Goal: Communication & Community: Share content

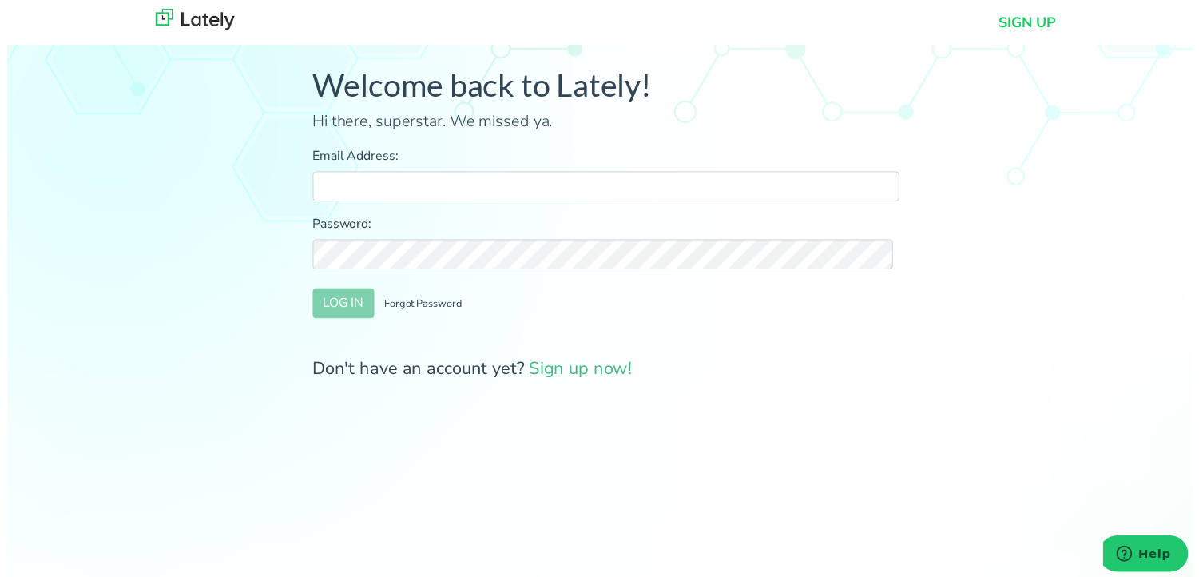
click at [1126, 389] on div "Welcome back to Lately! Hi there, superstar. We missed ya. Email Address: Passw…" at bounding box center [605, 233] width 1235 height 443
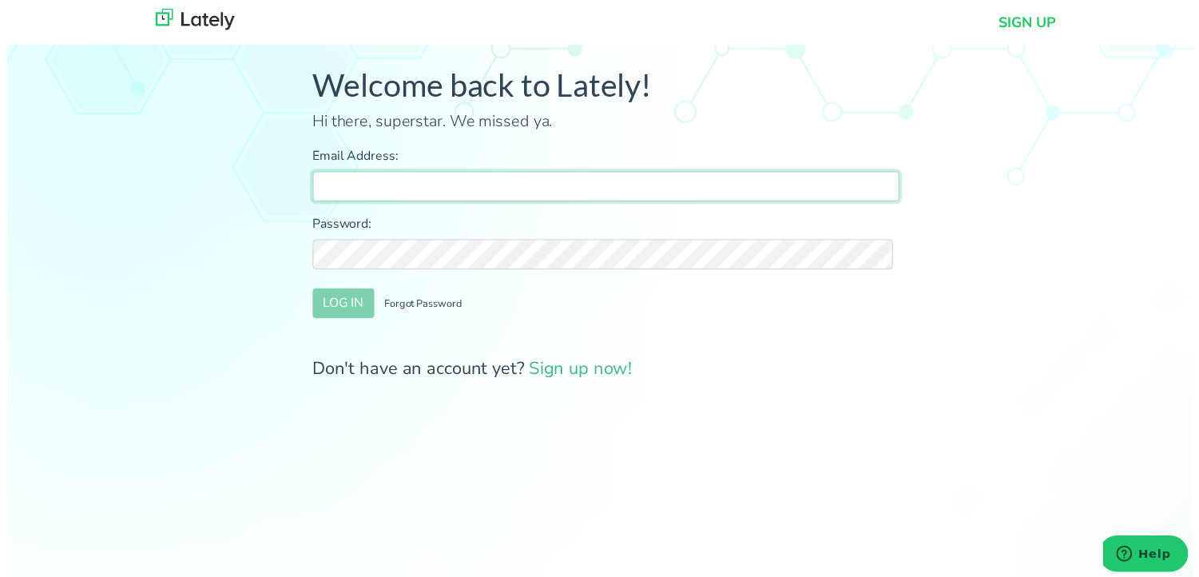
click at [656, 189] on input "Email Address:" at bounding box center [605, 188] width 593 height 30
type input "[PERSON_NAME][EMAIL_ADDRESS][DOMAIN_NAME]"
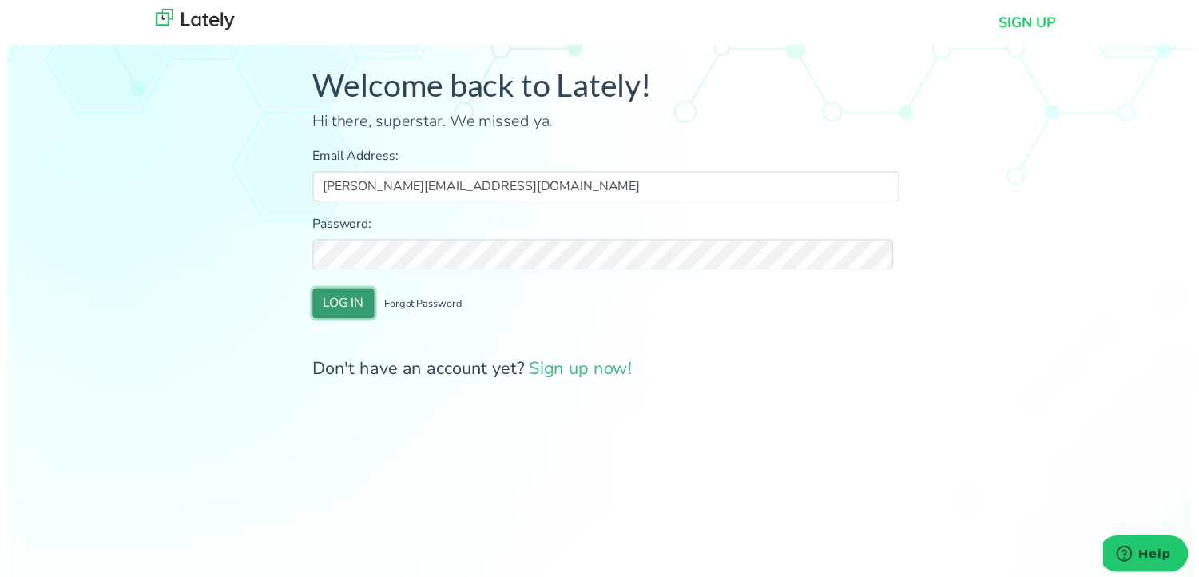
click at [320, 305] on button "LOG IN" at bounding box center [340, 307] width 62 height 30
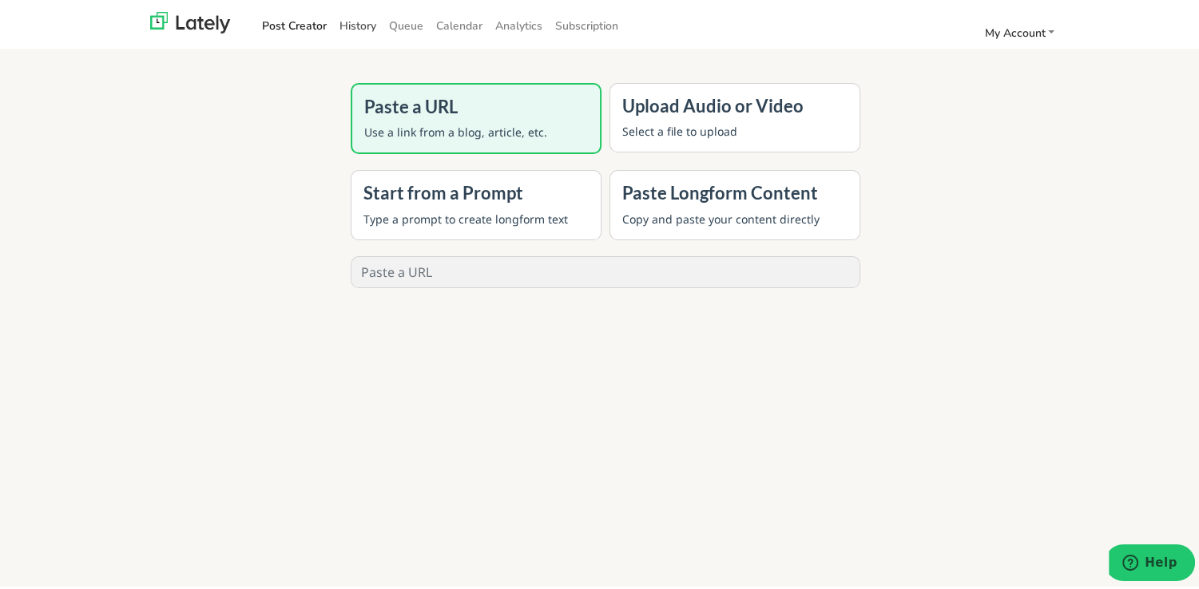
click at [371, 22] on link "History" at bounding box center [358, 23] width 50 height 26
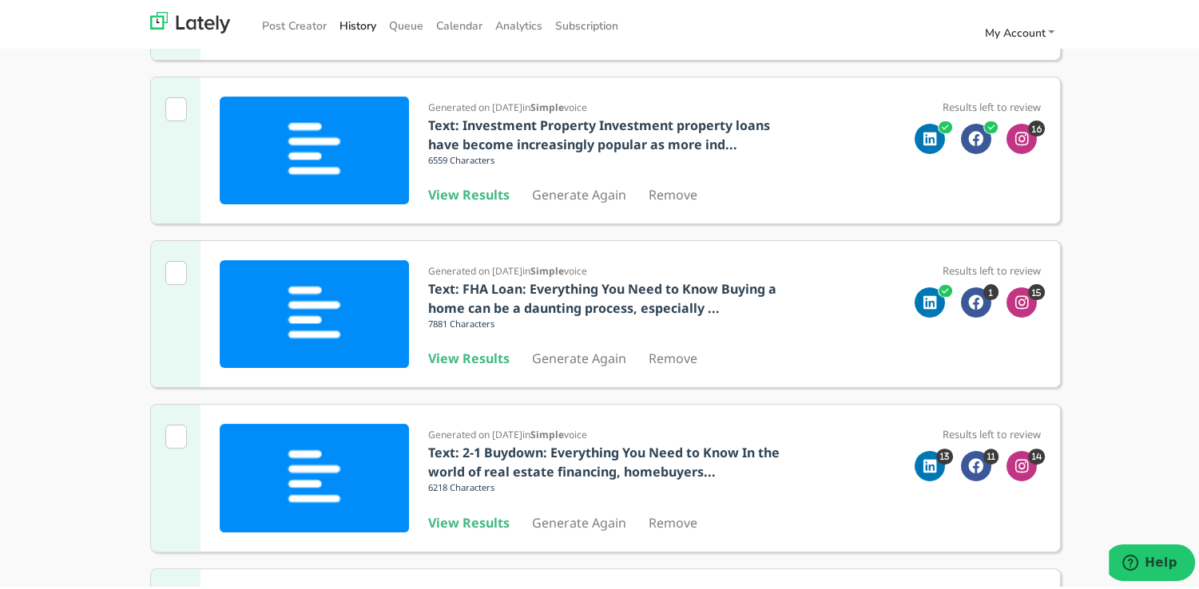
scroll to position [399, 0]
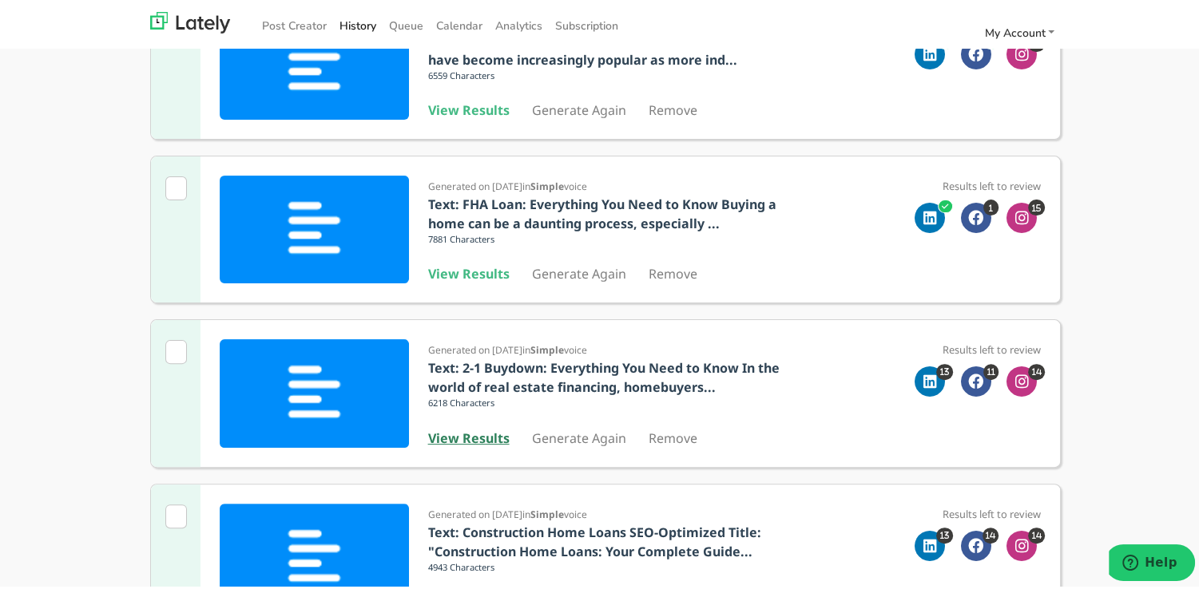
click at [460, 441] on b "View Results" at bounding box center [468, 436] width 81 height 18
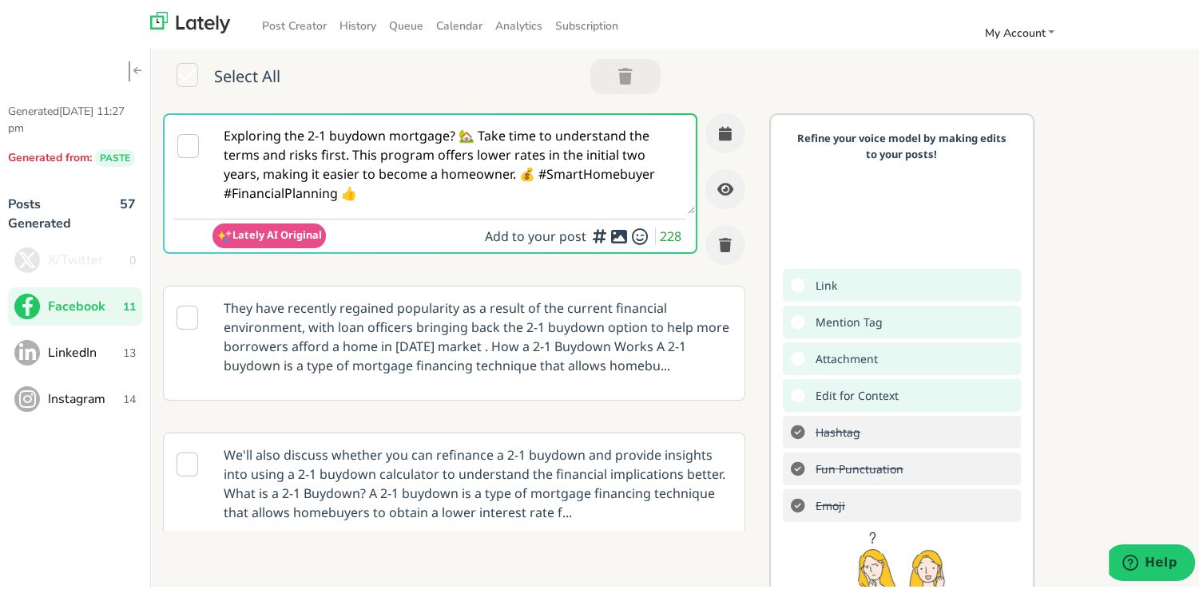
click at [492, 198] on textarea "Exploring the 2-1 buydown mortgage? 🏡 Take time to understand the terms and ris…" at bounding box center [453, 161] width 482 height 99
click at [492, 196] on textarea "Exploring the 2-1 buydown mortgage? 🏡 Take time to understand the terms and ris…" at bounding box center [453, 161] width 482 height 99
paste textarea "tarting your homebuying journey in [US_STATE]? This guide gives first-time buye…"
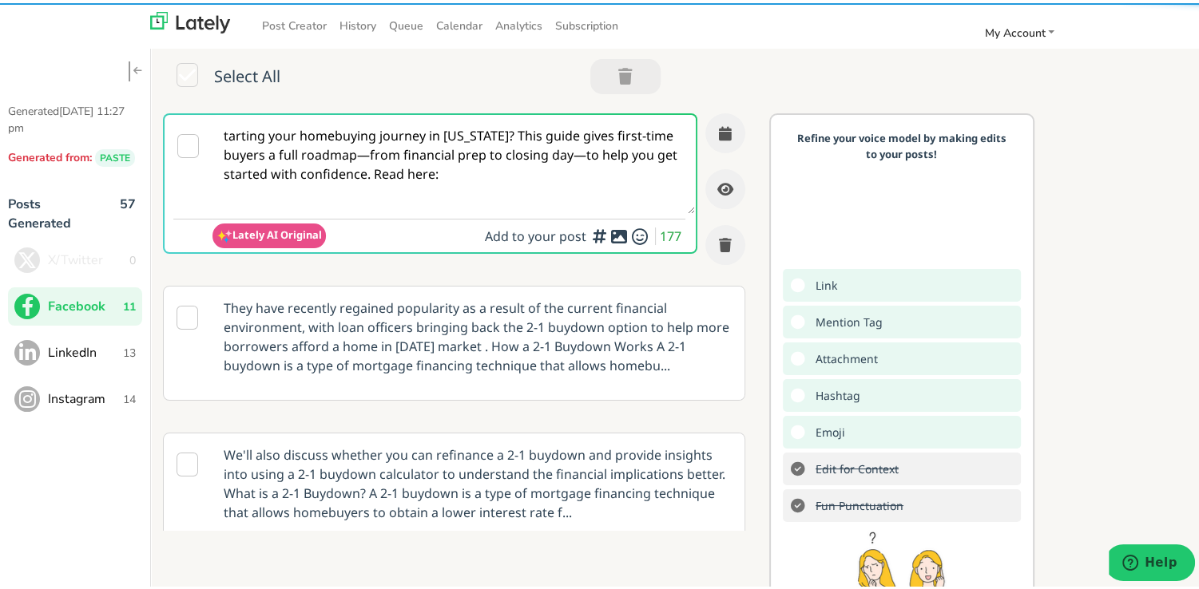
click at [479, 132] on textarea "tarting your homebuying journey in [US_STATE]? This guide gives first-time buye…" at bounding box center [453, 161] width 482 height 99
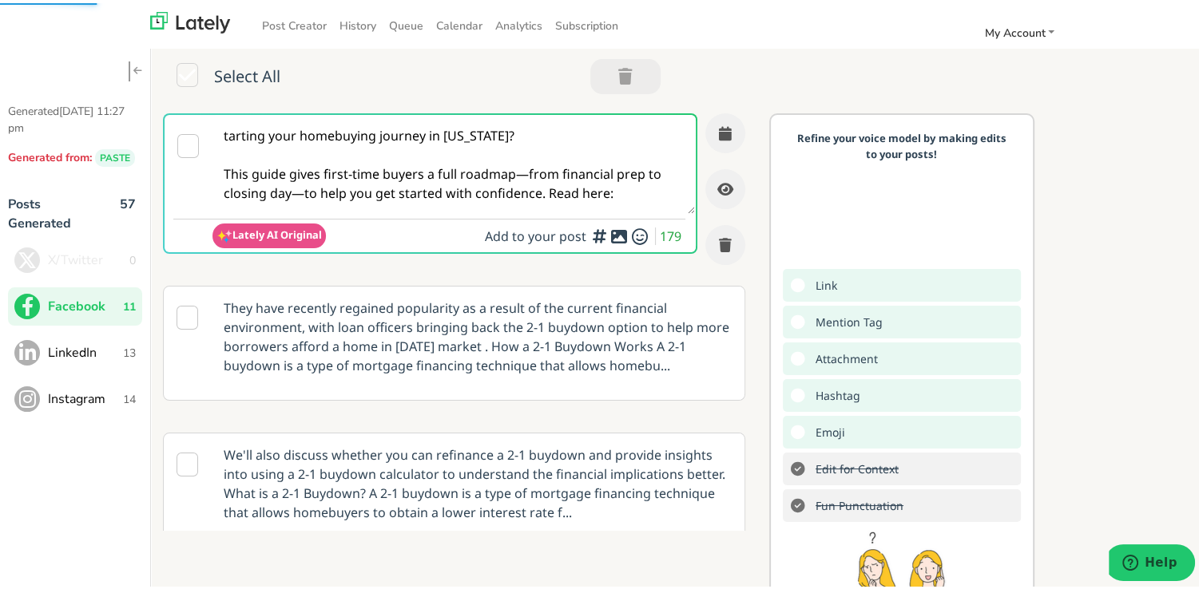
click at [524, 173] on textarea "tarting your homebuying journey in [US_STATE]? This guide gives first-time buye…" at bounding box center [453, 161] width 482 height 99
click at [298, 187] on textarea "tarting your homebuying journey in [US_STATE]? This guide gives first-time buye…" at bounding box center [453, 161] width 482 height 99
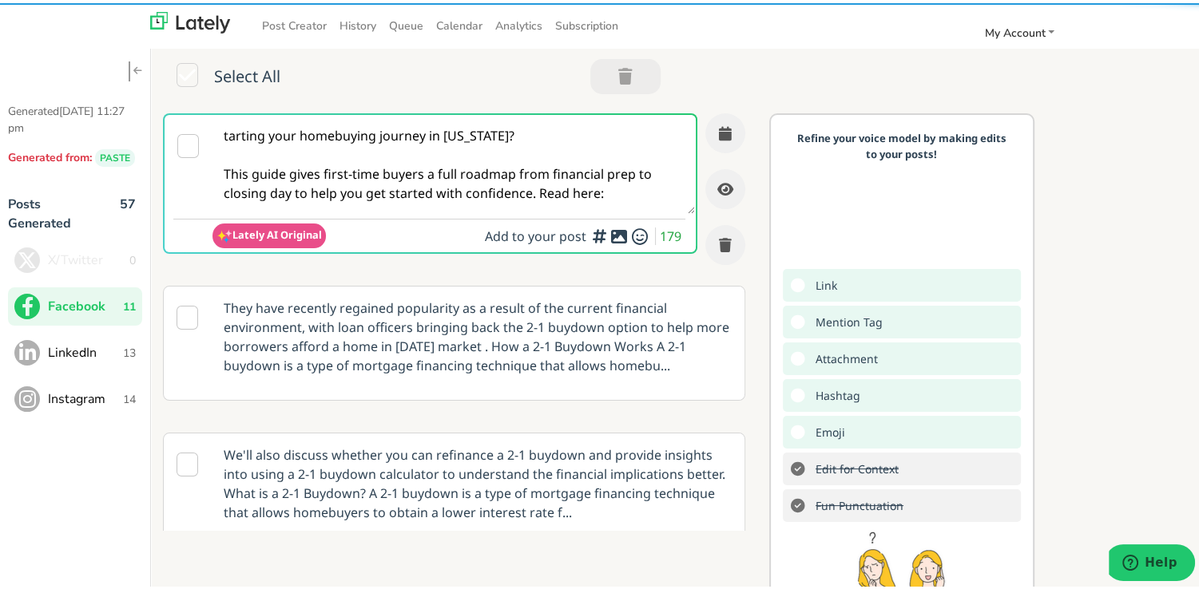
click at [540, 189] on textarea "tarting your homebuying journey in [US_STATE]? This guide gives first-time buye…" at bounding box center [453, 161] width 482 height 99
click at [538, 190] on textarea "tarting your homebuying journey in [US_STATE]? This guide gives first-time buye…" at bounding box center [453, 161] width 482 height 99
click at [532, 193] on textarea "tarting your homebuying journey in [US_STATE]? This guide gives first-time buye…" at bounding box center [453, 161] width 482 height 99
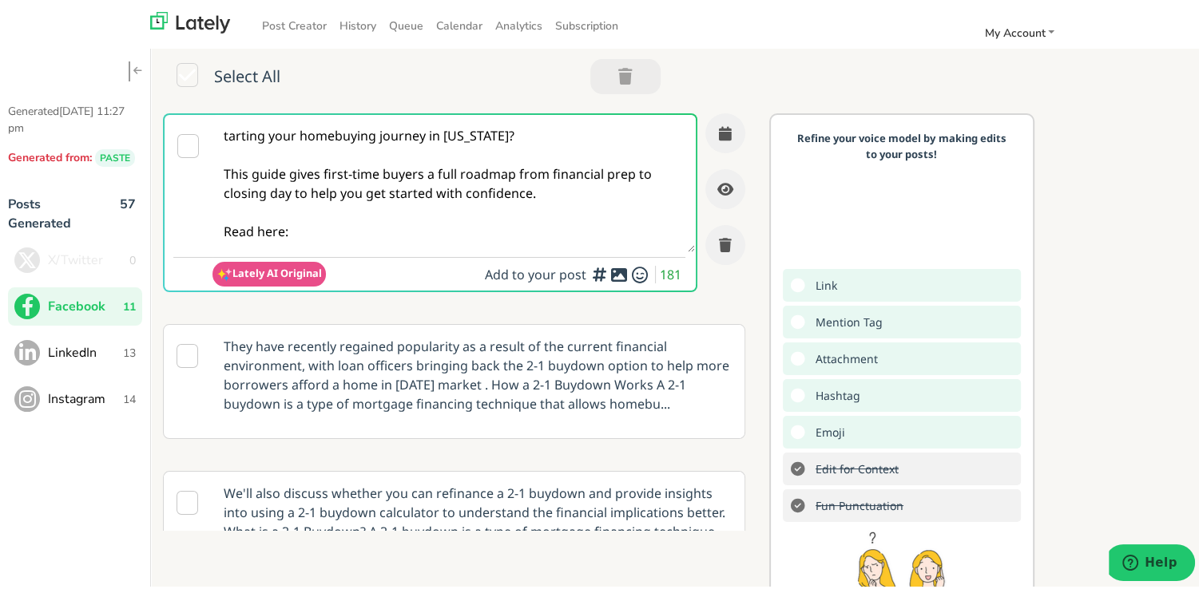
click at [345, 224] on textarea "tarting your homebuying journey in [US_STATE]? This guide gives first-time buye…" at bounding box center [453, 180] width 482 height 137
paste textarea "[URL][DOMAIN_NAME][US_STATE]"
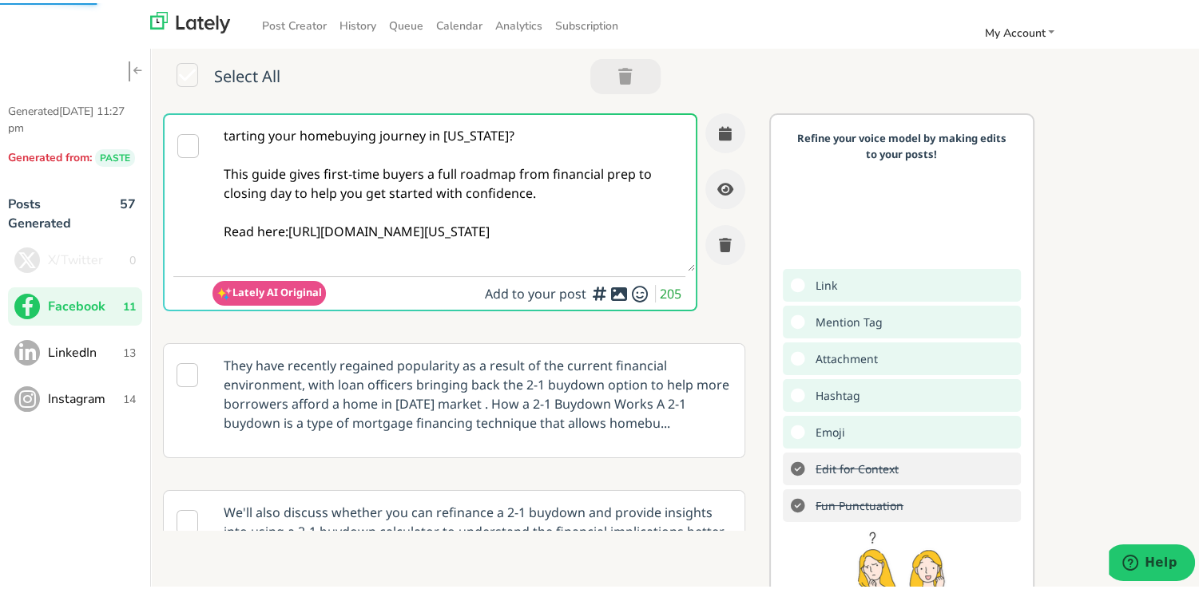
click at [284, 232] on textarea "tarting your homebuying journey in [US_STATE]? This guide gives first-time buye…" at bounding box center [453, 190] width 482 height 157
click at [266, 145] on textarea "tarting your homebuying journey in [US_STATE]? This guide gives first-time buye…" at bounding box center [453, 190] width 482 height 157
click at [217, 131] on textarea "tarting your homebuying journey in [US_STATE]? This guide gives first-time buye…" at bounding box center [453, 190] width 482 height 157
click at [300, 167] on textarea "Starting your homebuying journey in [US_STATE]? This guide gives first-time buy…" at bounding box center [453, 190] width 482 height 157
type textarea "Starting your homebuying journey in [US_STATE]? This guide gives first-time buy…"
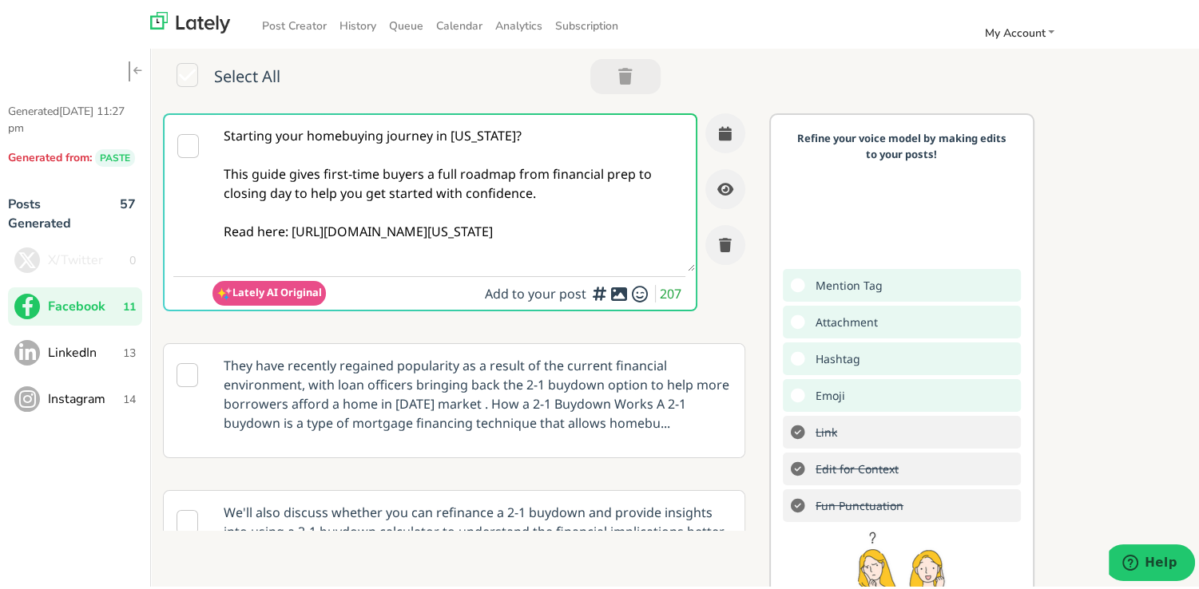
click at [578, 179] on textarea "Starting your homebuying journey in [US_STATE]? This guide gives first-time buy…" at bounding box center [453, 190] width 482 height 157
click at [719, 132] on icon "button" at bounding box center [725, 130] width 13 height 14
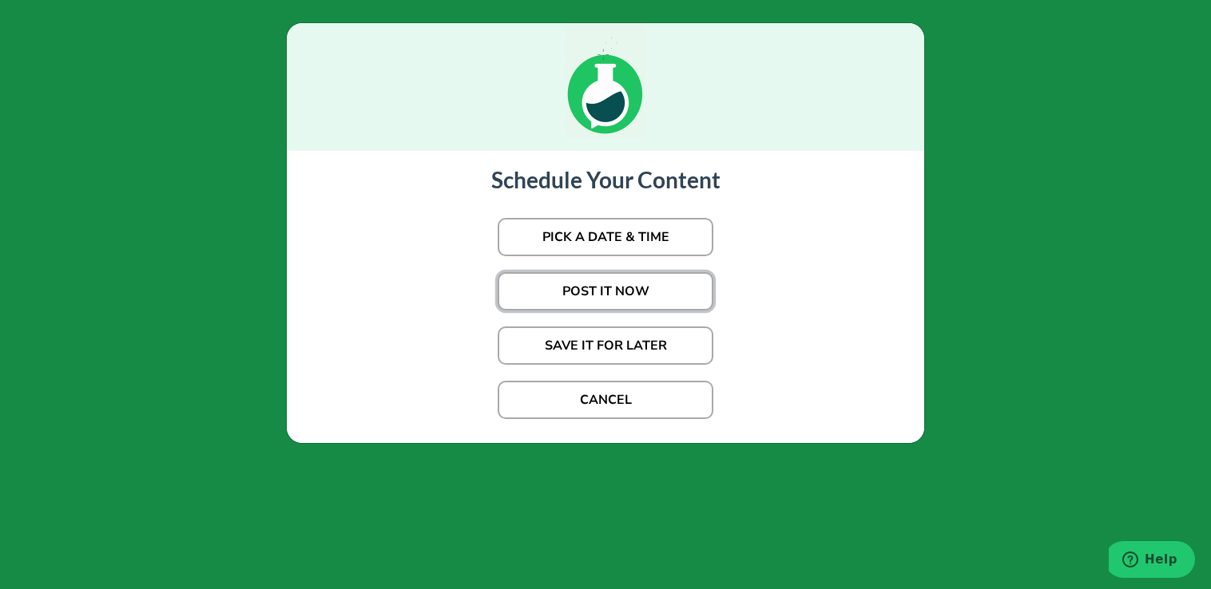
click at [597, 292] on button "POST IT NOW" at bounding box center [606, 291] width 216 height 38
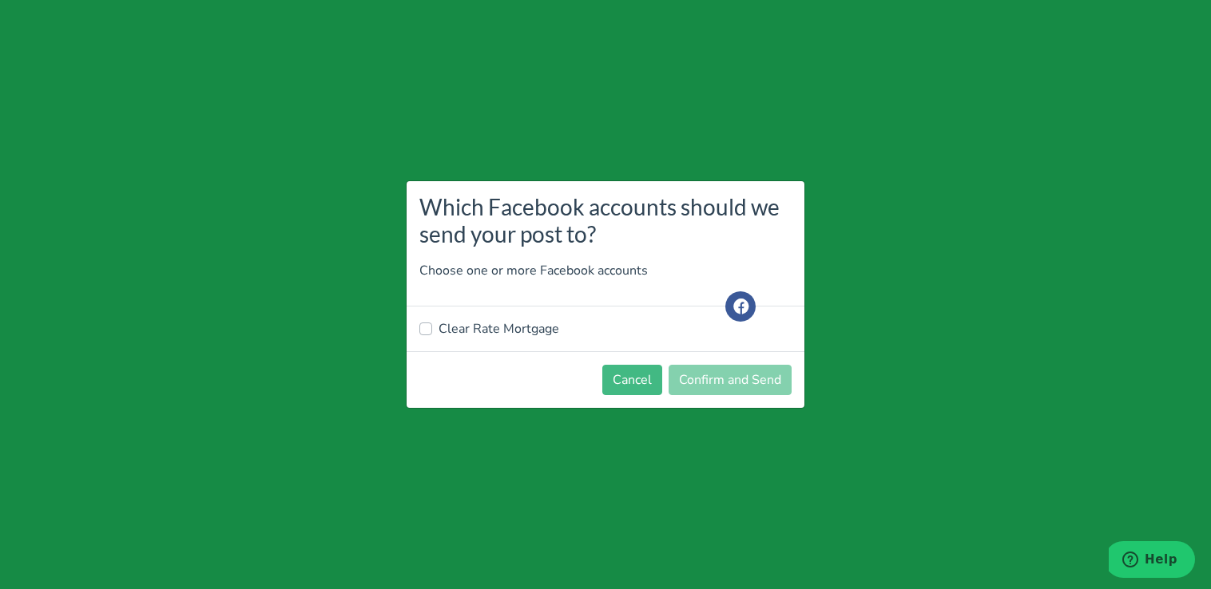
drag, startPoint x: 466, startPoint y: 339, endPoint x: 477, endPoint y: 331, distance: 13.1
click at [477, 331] on div "Clear Rate Mortgage" at bounding box center [606, 329] width 398 height 45
click at [486, 324] on label "Clear Rate Mortgage" at bounding box center [499, 328] width 121 height 19
click at [432, 324] on input "Clear Rate Mortgage" at bounding box center [425, 327] width 13 height 16
checkbox input "true"
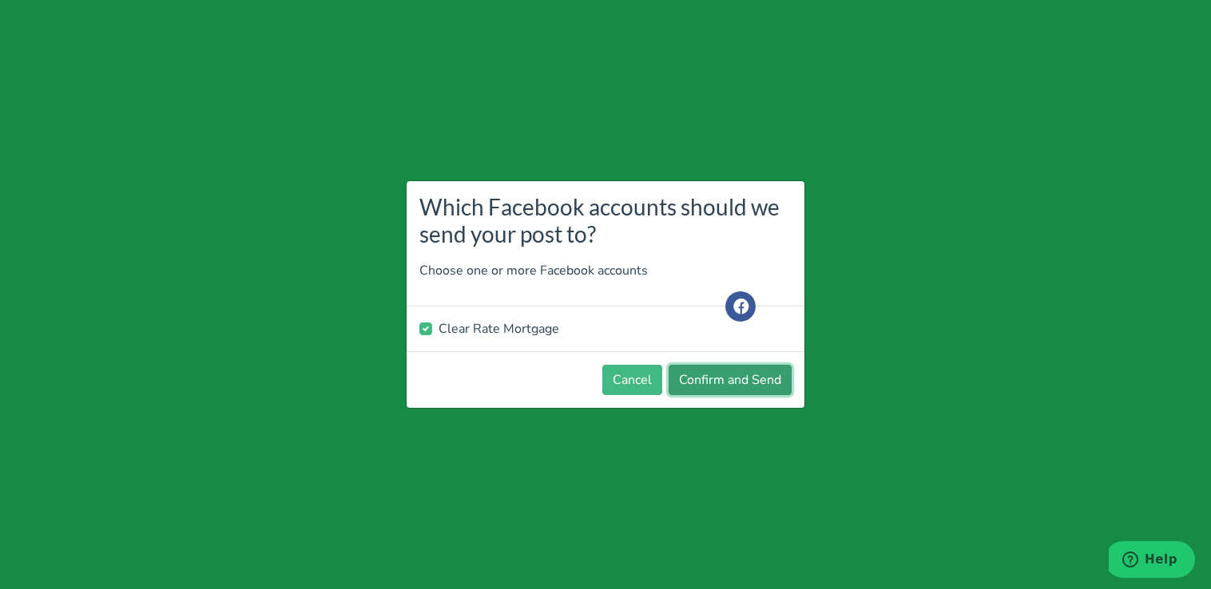
click at [749, 381] on button "Confirm and Send" at bounding box center [730, 380] width 123 height 30
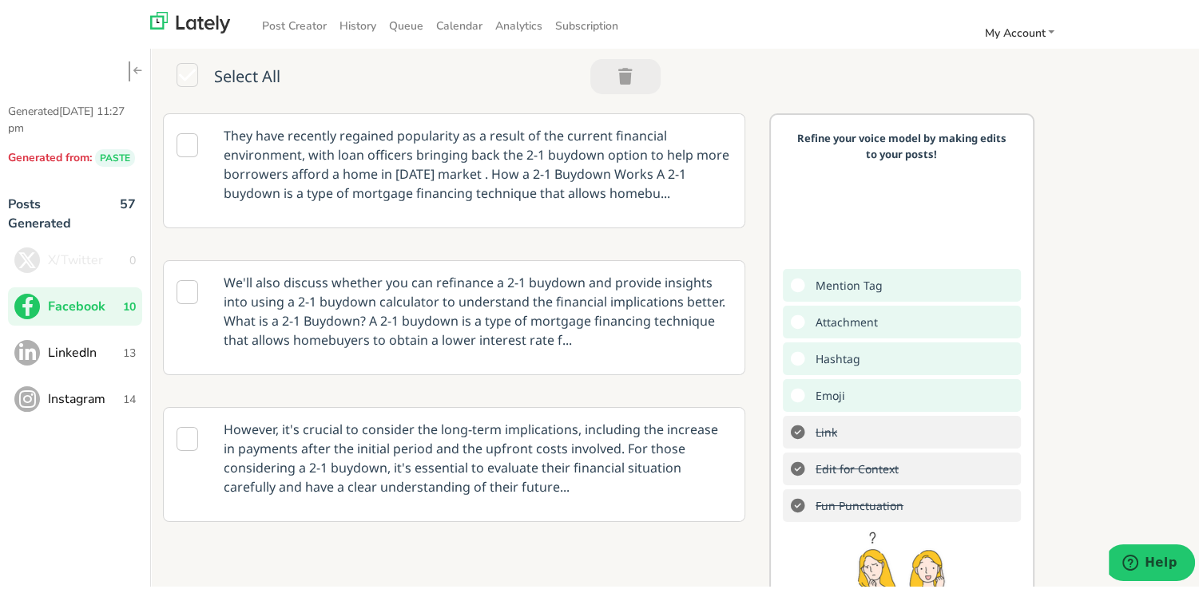
click at [83, 359] on span "LinkedIn" at bounding box center [85, 349] width 75 height 19
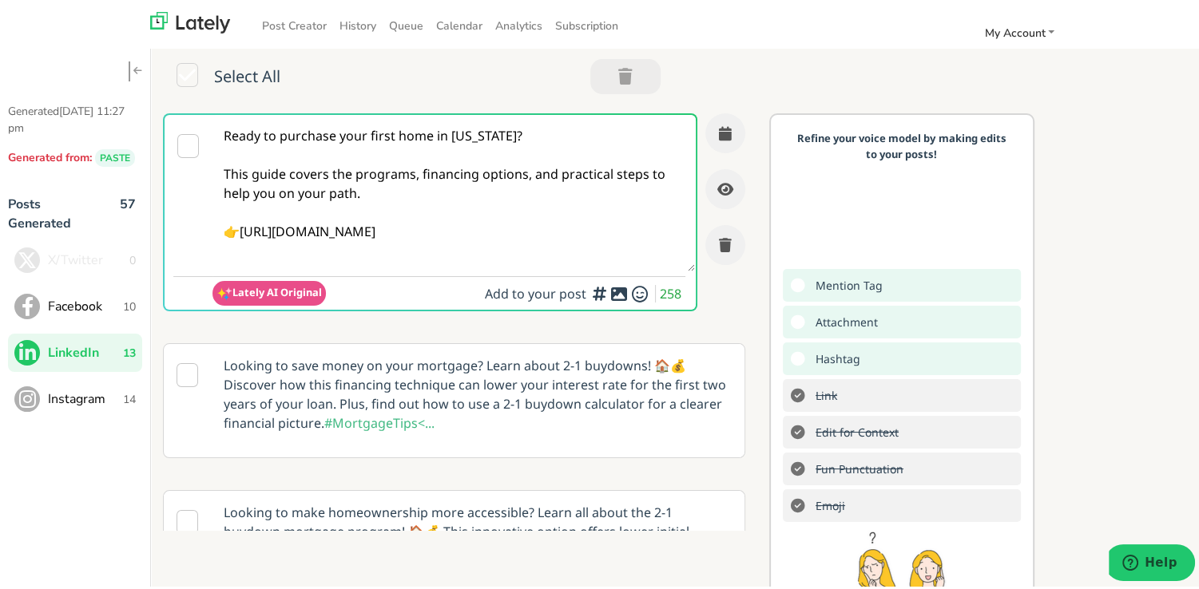
click at [497, 176] on textarea "Ready to purchase your first home in [US_STATE]? This guide covers the programs…" at bounding box center [453, 190] width 482 height 157
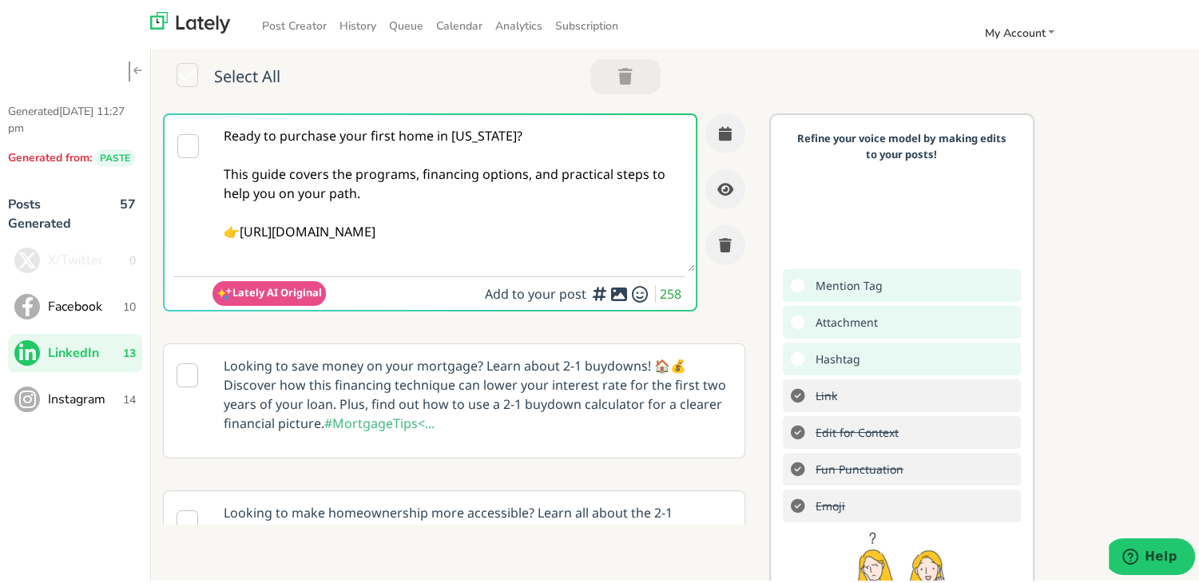
click at [448, 196] on textarea "Ready to purchase your first home in [US_STATE]? This guide covers the programs…" at bounding box center [453, 190] width 482 height 157
paste textarea "Embarking on buying your first home in [US_STATE]? Our comprehensive guide lays…"
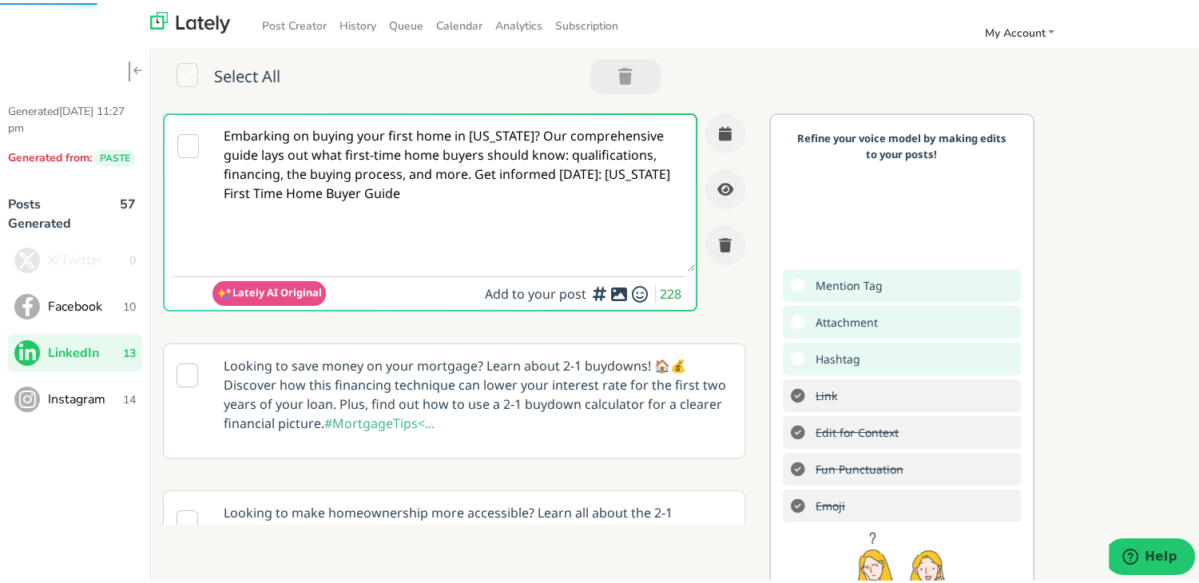
click at [510, 175] on textarea "Embarking on buying your first home in [US_STATE]? Our comprehensive guide lays…" at bounding box center [453, 190] width 482 height 157
click at [500, 133] on textarea "Embarking on buying your first home in [US_STATE]? Our comprehensive guide lays…" at bounding box center [453, 190] width 482 height 157
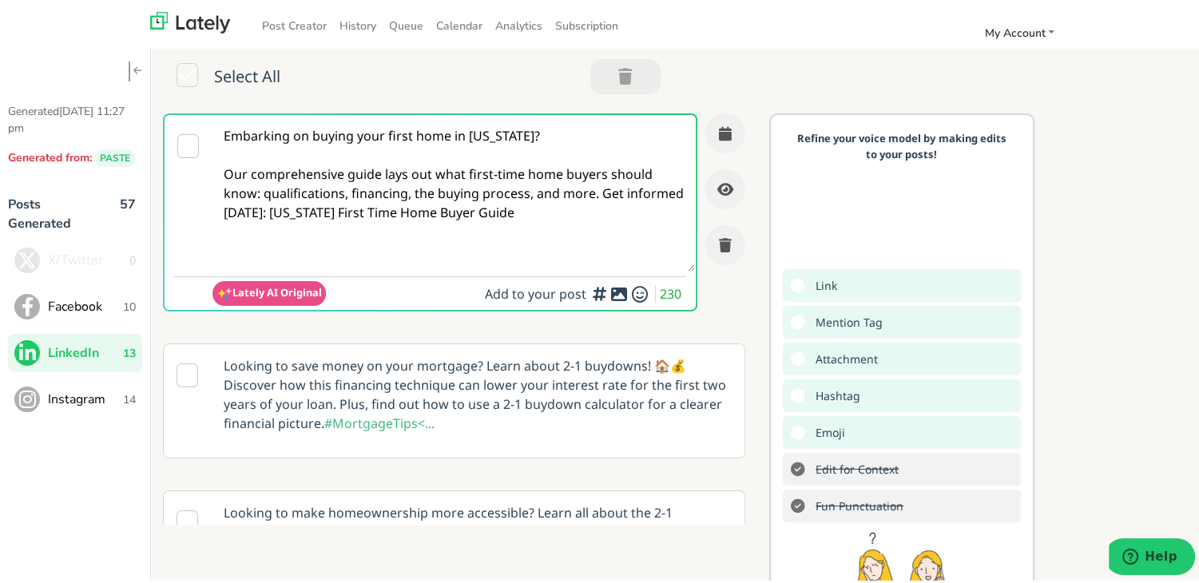
click at [601, 194] on textarea "Embarking on buying your first home in [US_STATE]? Our comprehensive guide lays…" at bounding box center [453, 190] width 482 height 157
click at [595, 192] on textarea "Embarking on buying your first home in [US_STATE]? Our comprehensive guide lays…" at bounding box center [453, 190] width 482 height 157
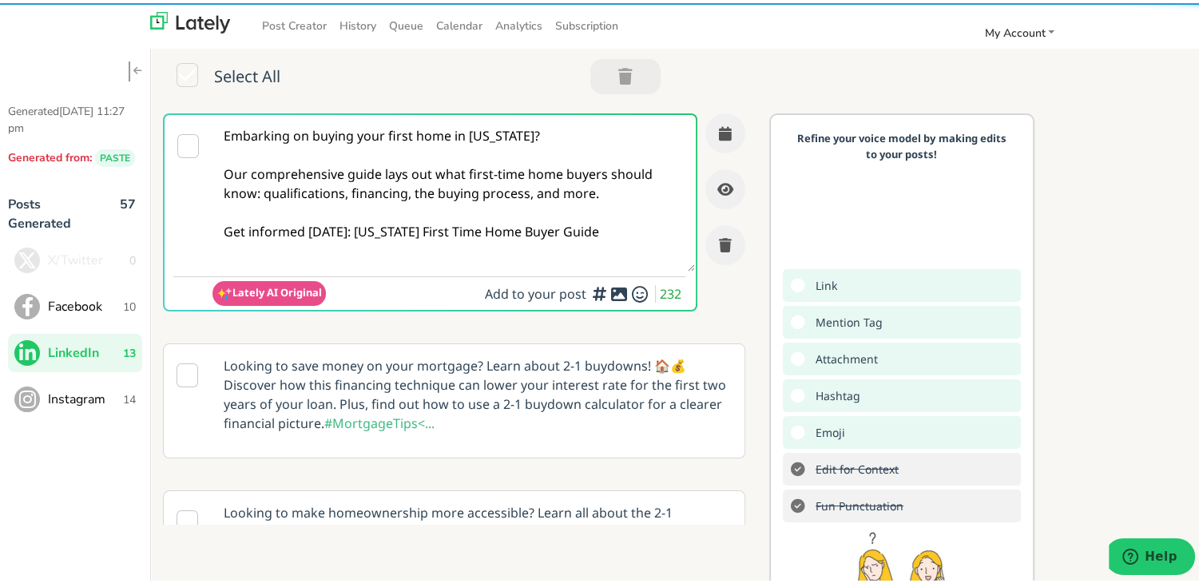
drag, startPoint x: 569, startPoint y: 224, endPoint x: 347, endPoint y: 232, distance: 222.2
click at [347, 232] on textarea "Embarking on buying your first home in [US_STATE]? Our comprehensive guide lays…" at bounding box center [453, 190] width 482 height 157
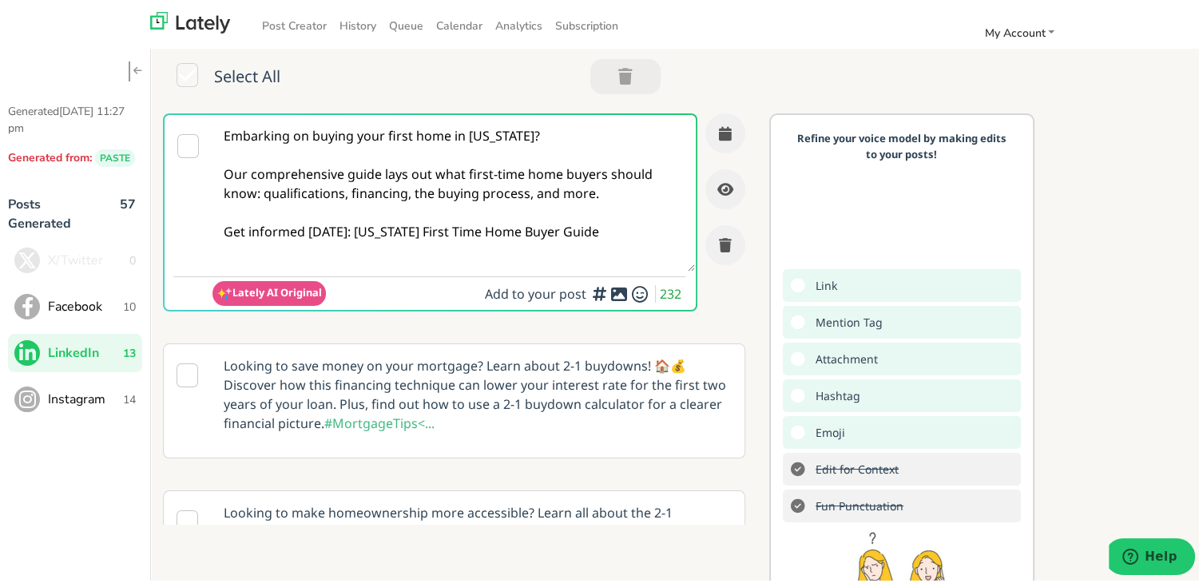
paste textarea "[URL][DOMAIN_NAME][US_STATE]"
type textarea "Embarking on buying your first home in [US_STATE]? Our comprehensive guide lays…"
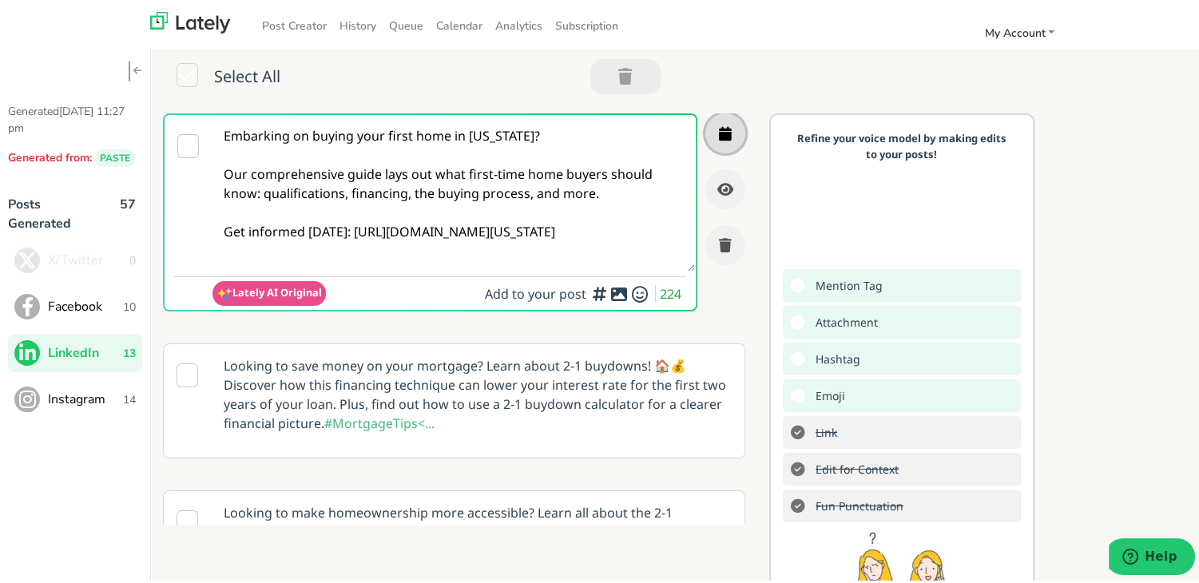
click at [709, 113] on button "button" at bounding box center [725, 130] width 40 height 40
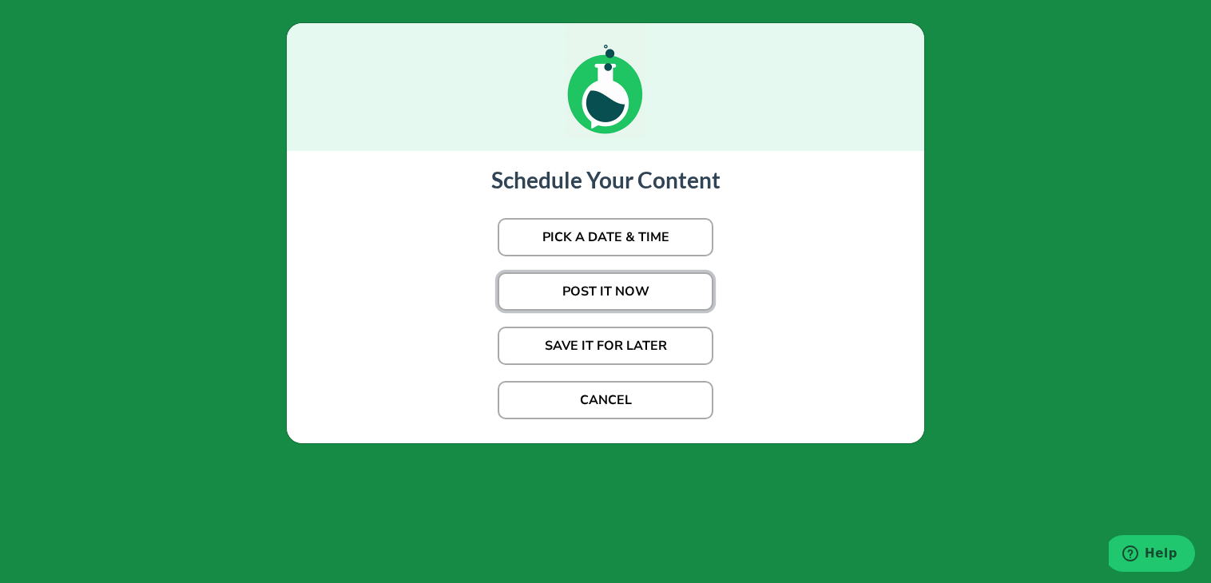
click at [612, 284] on button "POST IT NOW" at bounding box center [606, 291] width 216 height 38
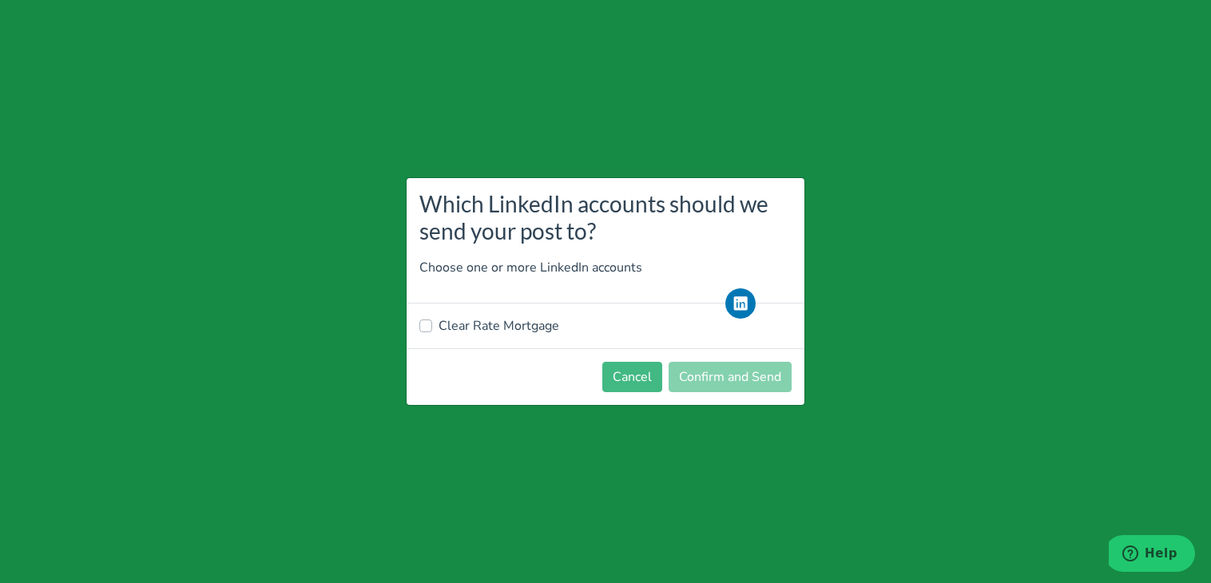
click at [488, 322] on label "Clear Rate Mortgage" at bounding box center [499, 325] width 121 height 19
click at [432, 322] on input "Clear Rate Mortgage" at bounding box center [425, 324] width 13 height 16
checkbox input "true"
click at [681, 362] on button "Confirm and Send" at bounding box center [730, 377] width 123 height 30
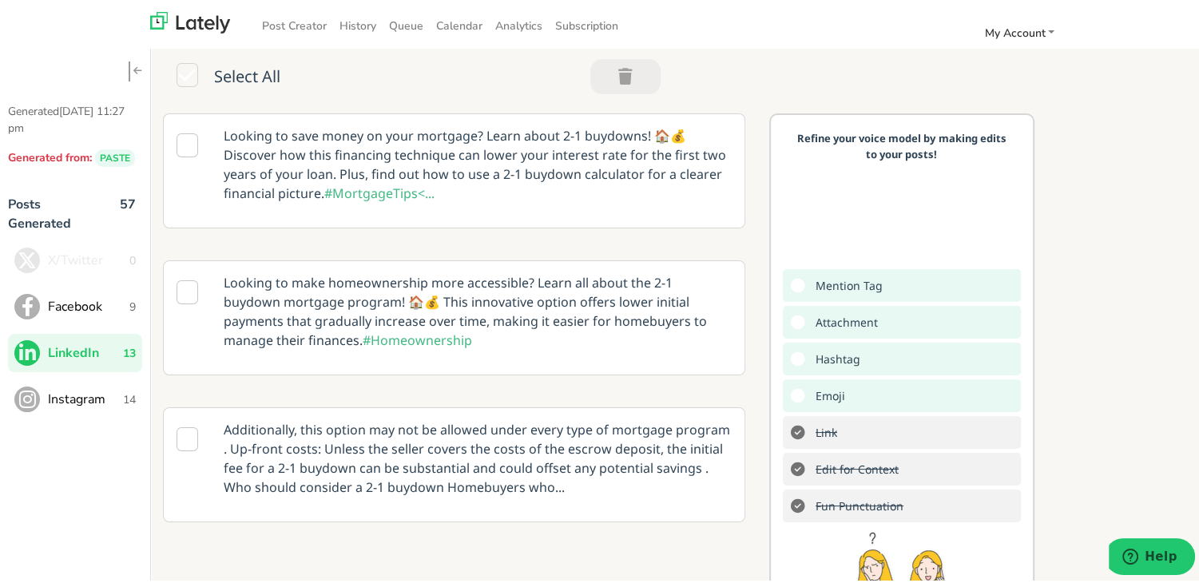
click at [99, 298] on span "Facebook" at bounding box center [88, 303] width 81 height 19
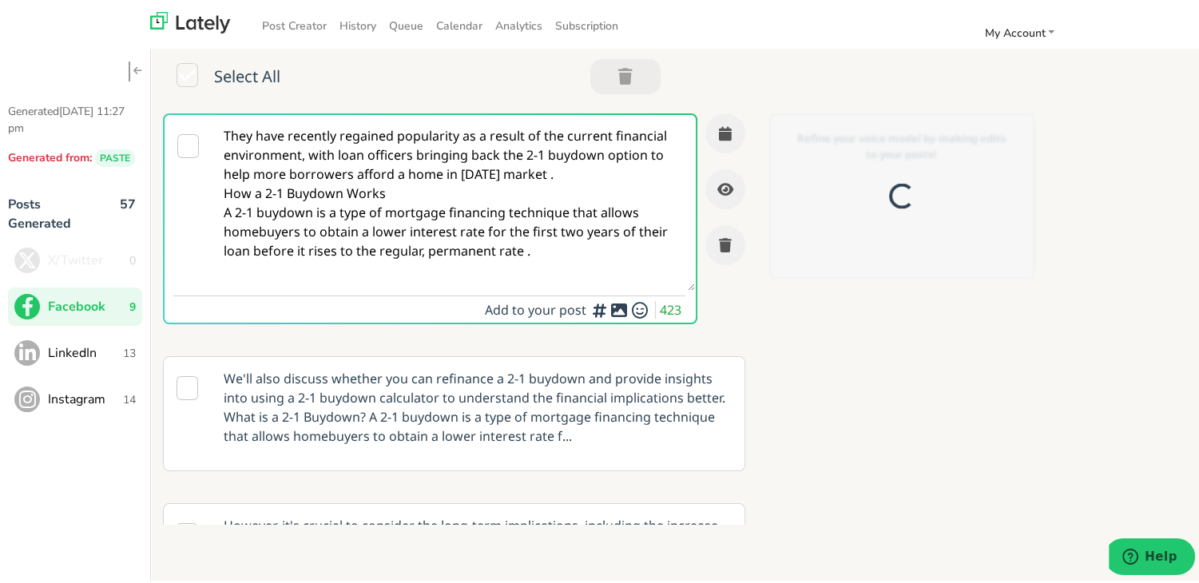
click at [331, 153] on textarea "They have recently regained popularity as a result of the current financial env…" at bounding box center [453, 200] width 482 height 176
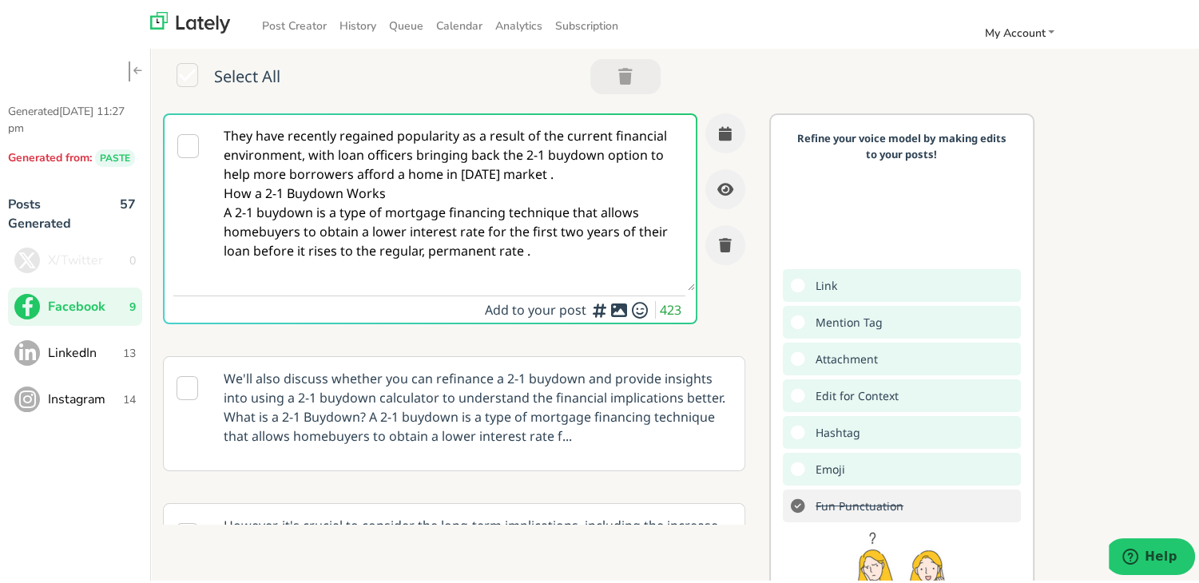
paste textarea "Ready to unlock your first home in [US_STATE]? This guide for first-time buyers…"
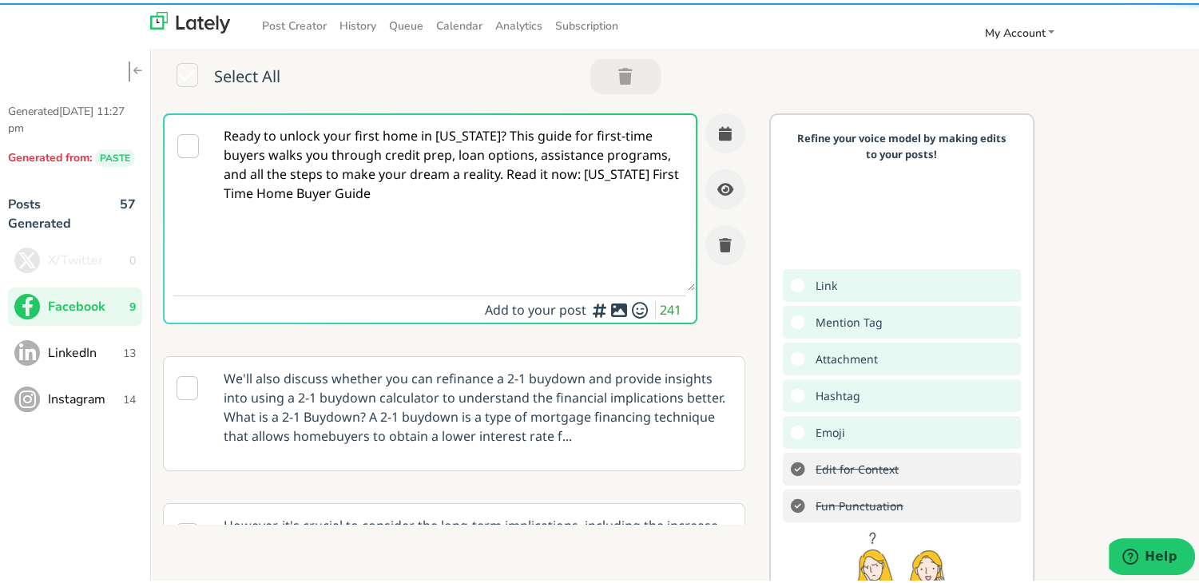
click at [494, 136] on textarea "Ready to unlock your first home in [US_STATE]? This guide for first-time buyers…" at bounding box center [453, 200] width 482 height 176
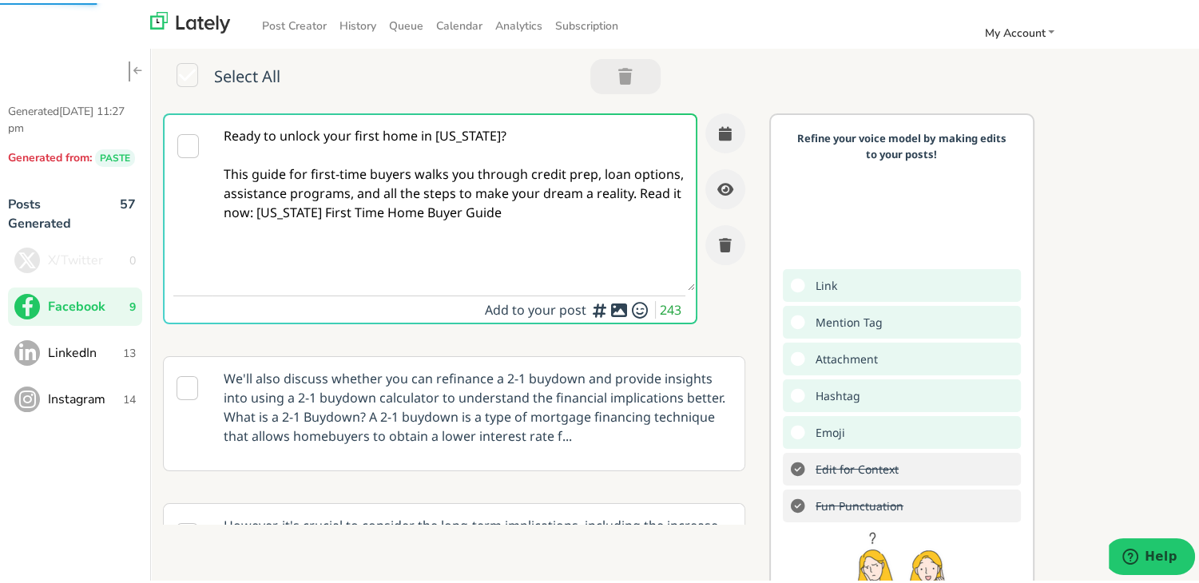
click at [413, 200] on textarea "Ready to unlock your first home in [US_STATE]? This guide for first-time buyers…" at bounding box center [453, 200] width 482 height 176
click at [265, 212] on textarea "Ready to unlock your first home in [US_STATE]? This guide for first-time buyers…" at bounding box center [453, 200] width 482 height 176
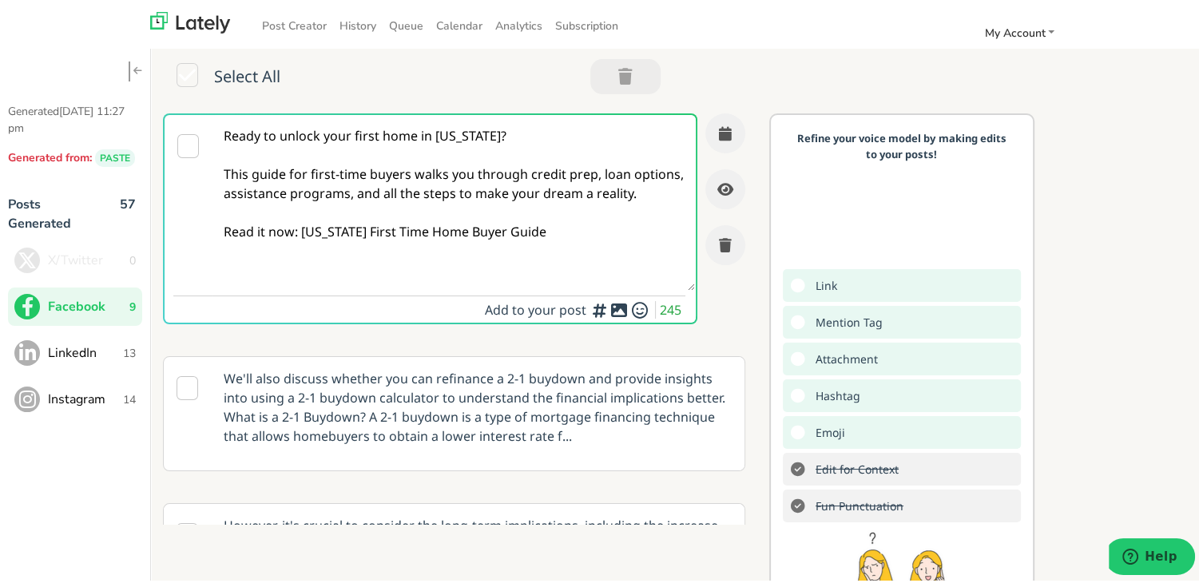
drag, startPoint x: 538, startPoint y: 256, endPoint x: 299, endPoint y: 262, distance: 239.7
click at [299, 262] on textarea "Ready to unlock your first home in [US_STATE]? This guide for first-time buyers…" at bounding box center [453, 200] width 482 height 176
paste textarea "[URL][DOMAIN_NAME][US_STATE]"
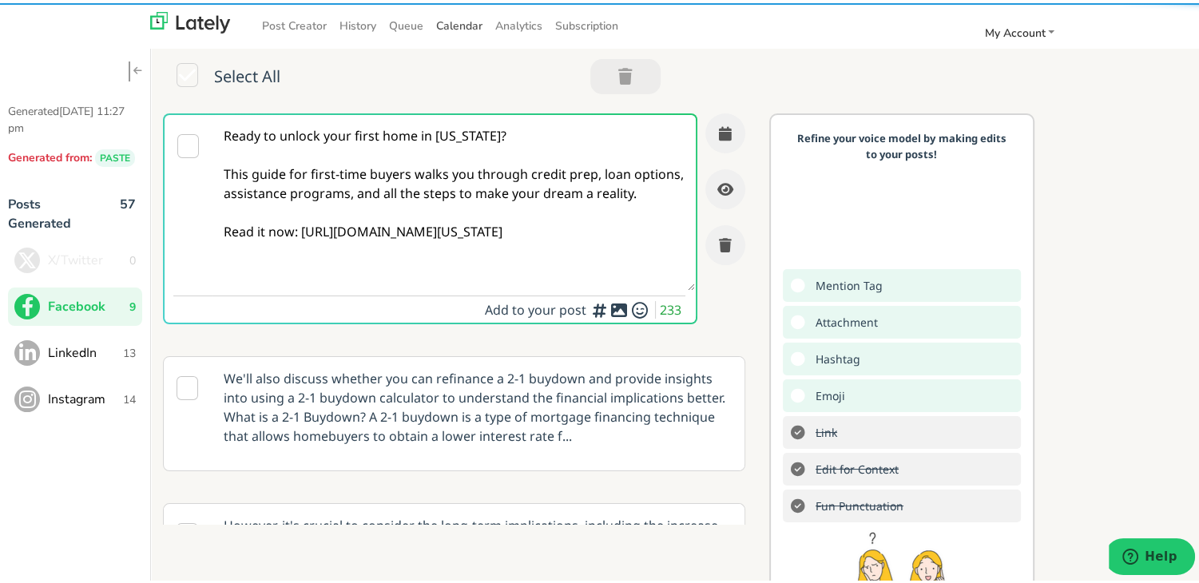
type textarea "Ready to unlock your first home in [US_STATE]? This guide for first-time buyers…"
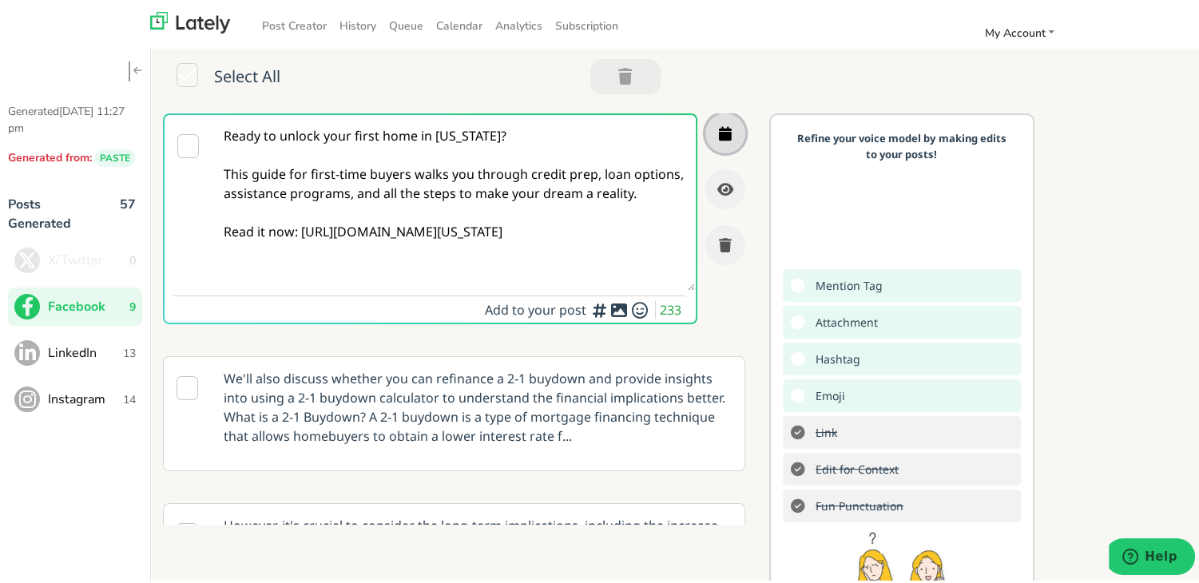
click at [716, 134] on button "button" at bounding box center [725, 130] width 40 height 40
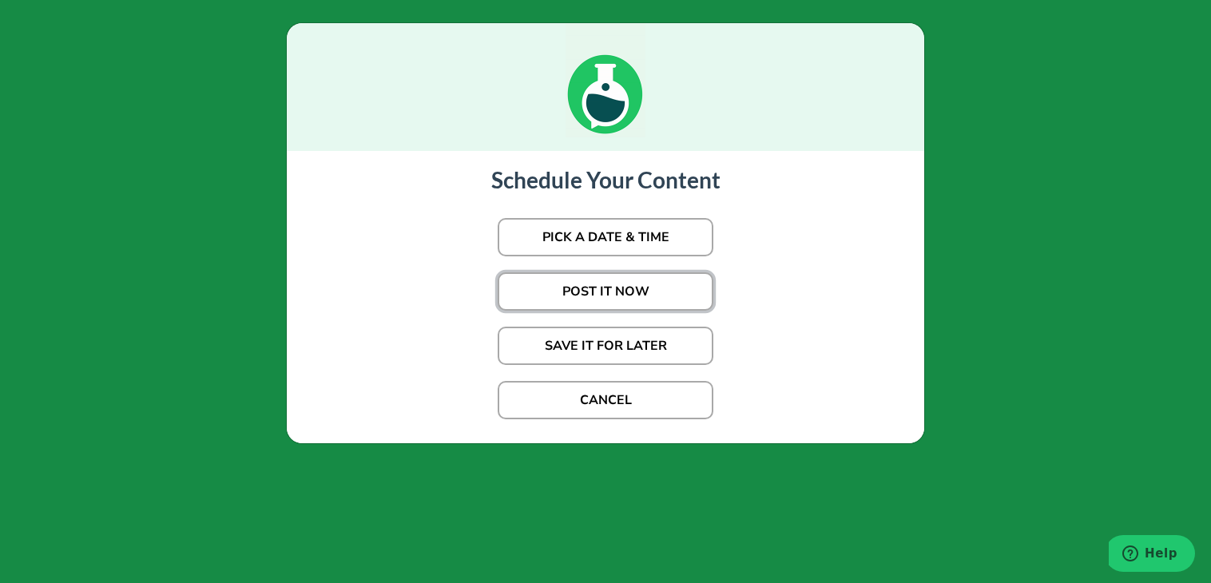
click at [603, 286] on button "POST IT NOW" at bounding box center [606, 291] width 216 height 38
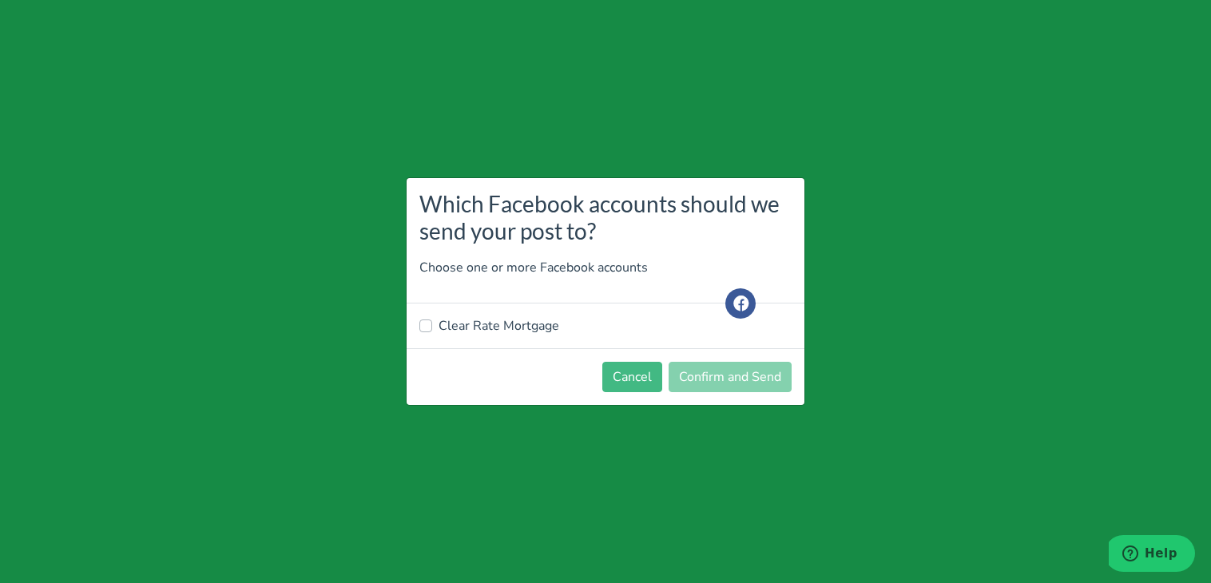
click at [492, 322] on label "Clear Rate Mortgage" at bounding box center [499, 325] width 121 height 19
click at [432, 322] on input "Clear Rate Mortgage" at bounding box center [425, 324] width 13 height 16
checkbox input "true"
click at [700, 383] on button "Confirm and Send" at bounding box center [730, 377] width 123 height 30
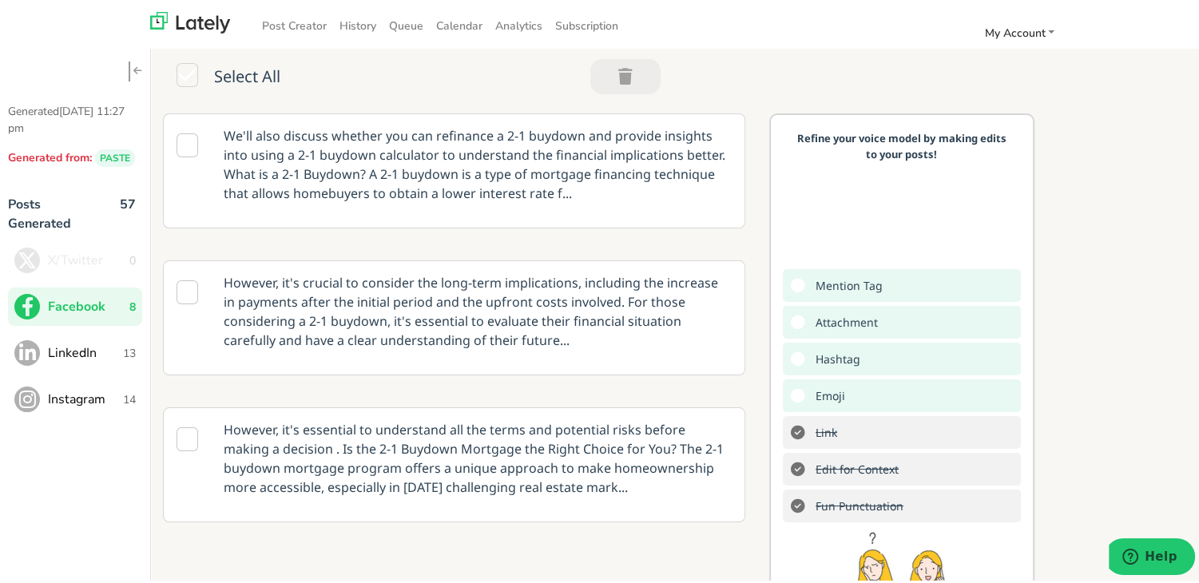
click at [56, 355] on span "LinkedIn" at bounding box center [85, 349] width 75 height 19
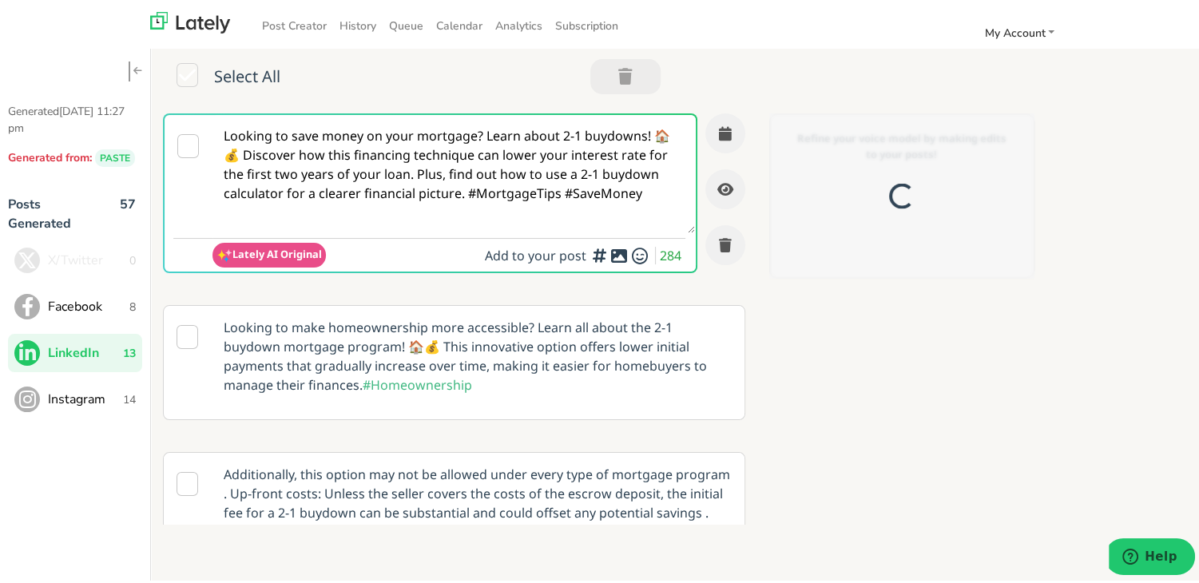
click at [371, 173] on textarea "Looking to save money on your mortgage? Learn about 2-1 buydowns! 🏠💰 Discover h…" at bounding box center [453, 171] width 482 height 118
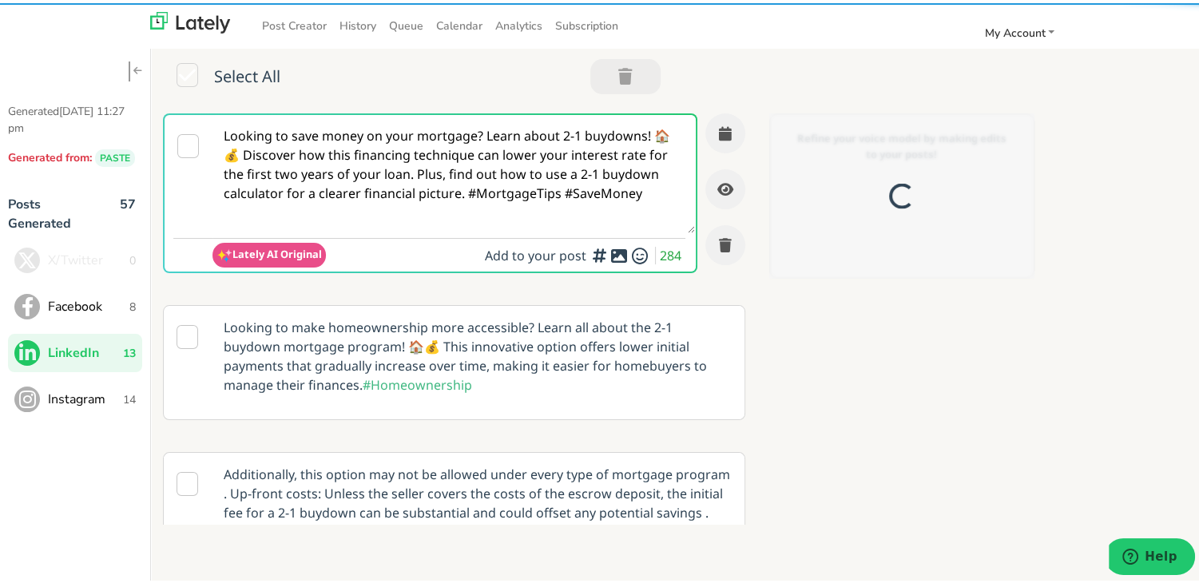
click at [371, 173] on textarea "Looking to save money on your mortgage? Learn about 2-1 buydowns! 🏠💰 Discover h…" at bounding box center [453, 171] width 482 height 118
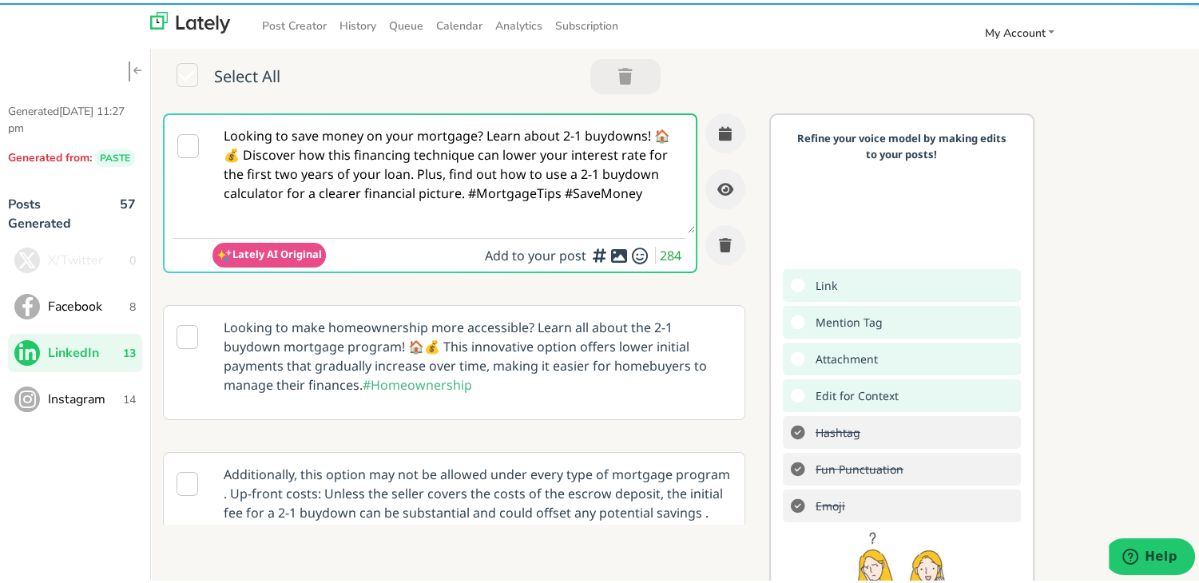
paste textarea "Buying your first home in [US_STATE]? Our comprehensive guide breaks down every…"
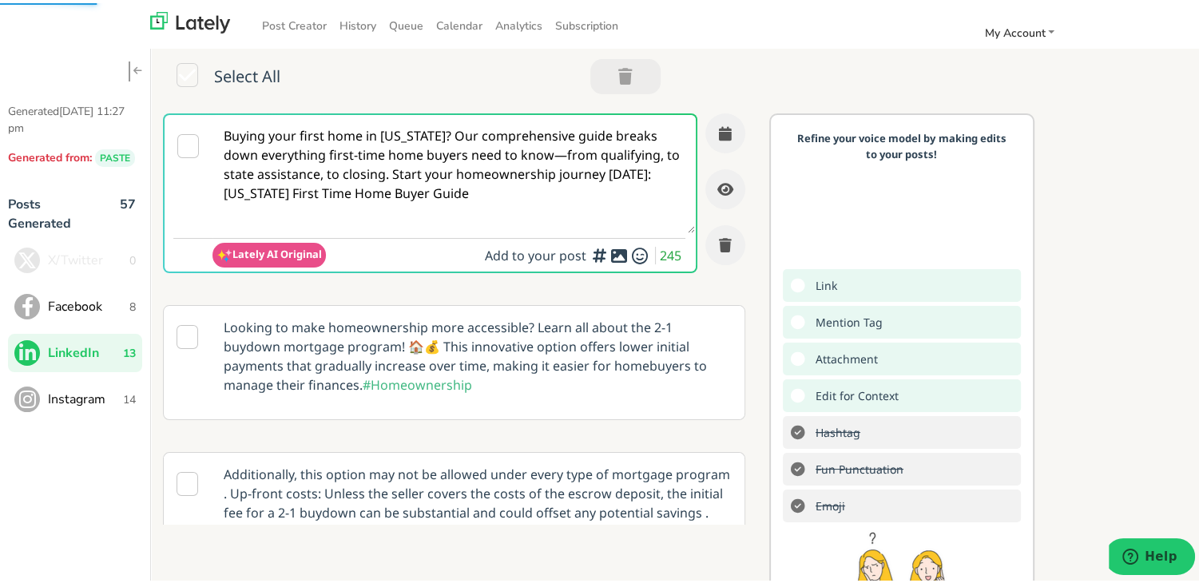
click at [440, 133] on textarea "Buying your first home in [US_STATE]? Our comprehensive guide breaks down every…" at bounding box center [453, 171] width 482 height 118
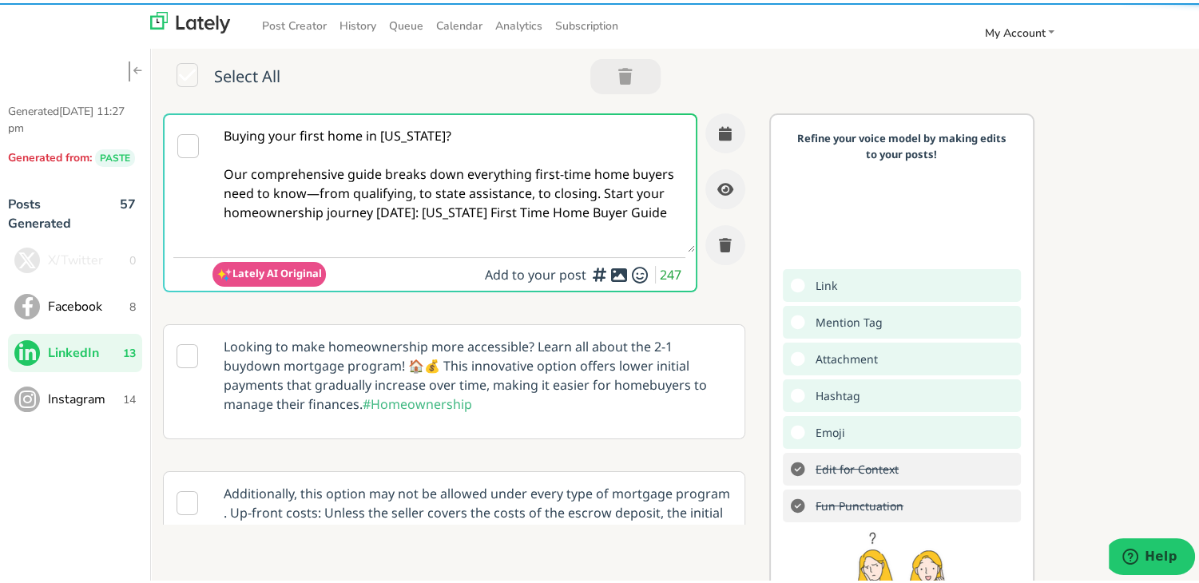
click at [361, 189] on textarea "Buying your first home in [US_STATE]? Our comprehensive guide breaks down every…" at bounding box center [453, 180] width 482 height 137
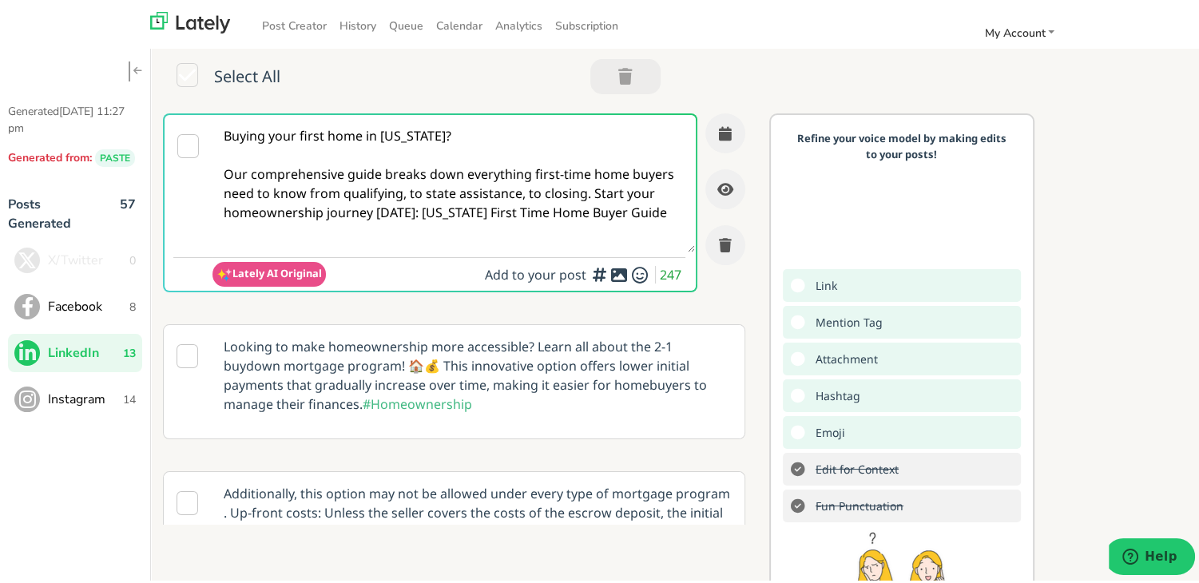
click at [629, 194] on textarea "Buying your first home in [US_STATE]? Our comprehensive guide breaks down every…" at bounding box center [453, 180] width 482 height 137
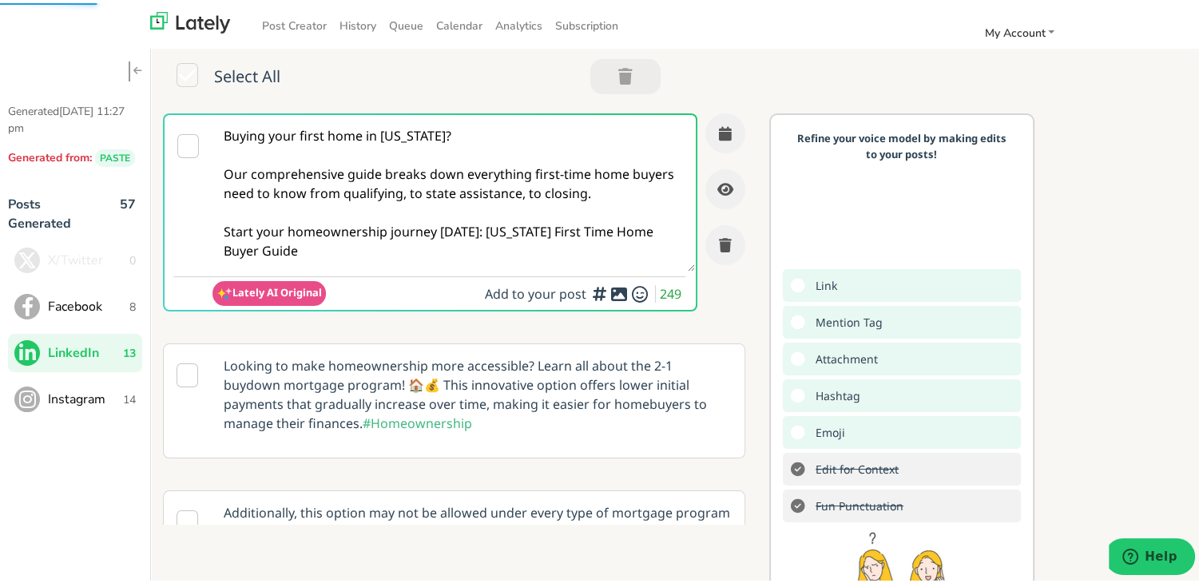
drag, startPoint x: 458, startPoint y: 245, endPoint x: 477, endPoint y: 228, distance: 25.5
click at [477, 228] on textarea "Buying your first home in [US_STATE]? Our comprehensive guide breaks down every…" at bounding box center [453, 190] width 482 height 157
paste textarea "[URL][DOMAIN_NAME][US_STATE]"
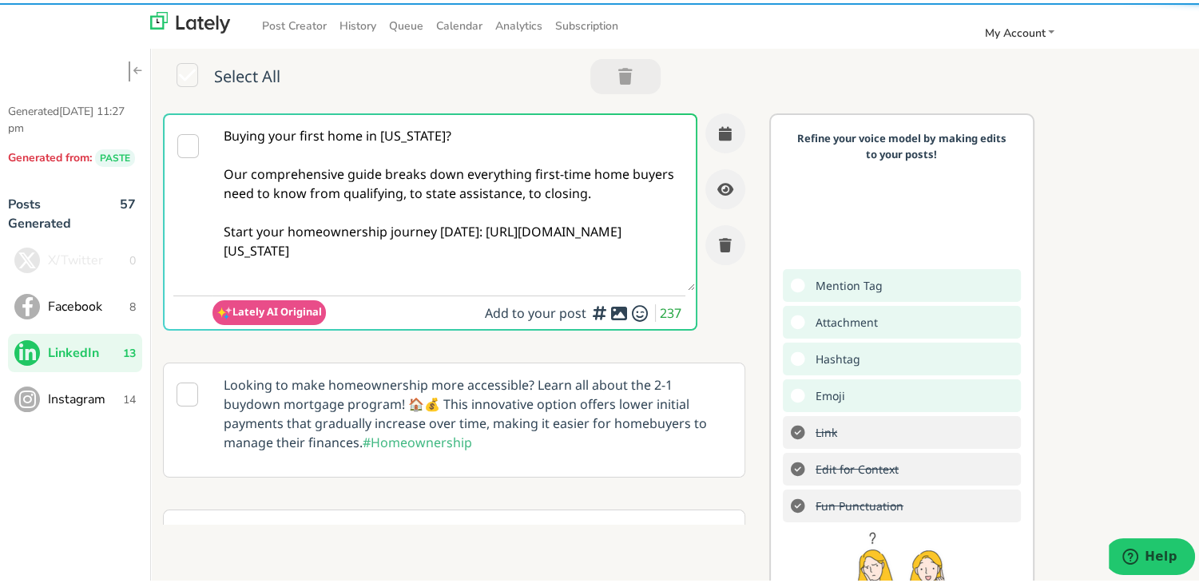
type textarea "Buying your first home in [US_STATE]? Our comprehensive guide breaks down every…"
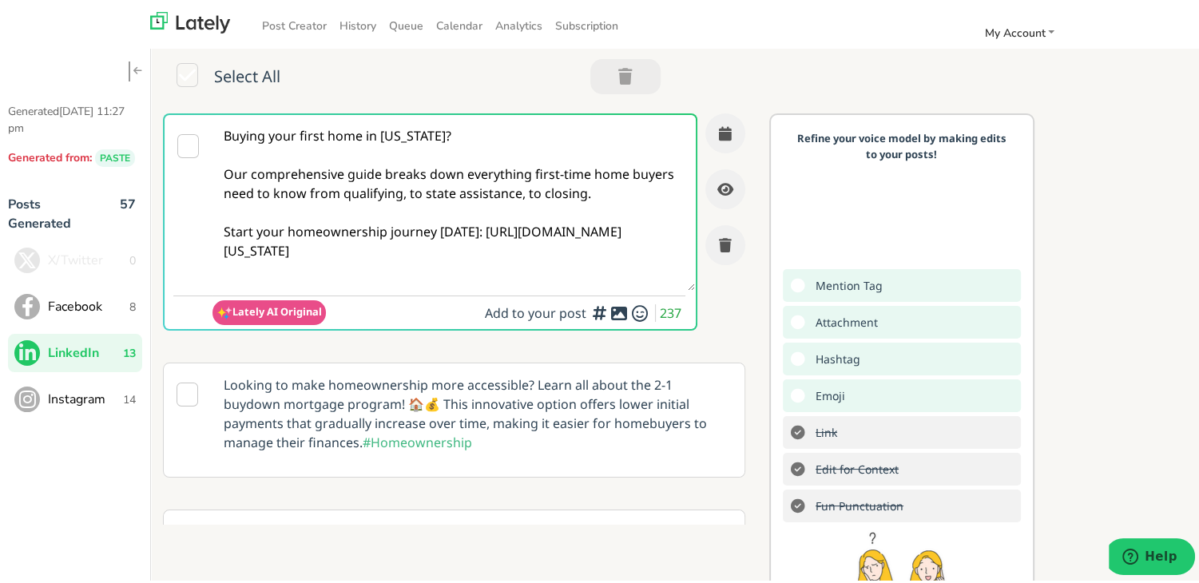
click at [506, 245] on textarea "Buying your first home in [US_STATE]? Our comprehensive guide breaks down every…" at bounding box center [453, 200] width 482 height 176
click at [719, 129] on button "button" at bounding box center [725, 130] width 40 height 40
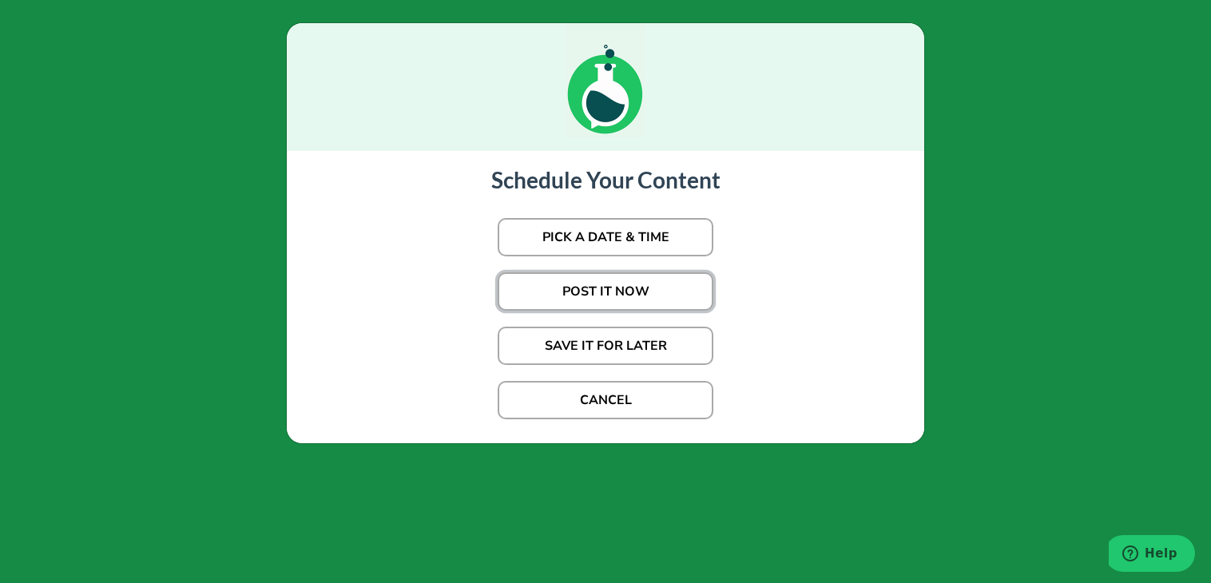
click at [641, 296] on button "POST IT NOW" at bounding box center [606, 291] width 216 height 38
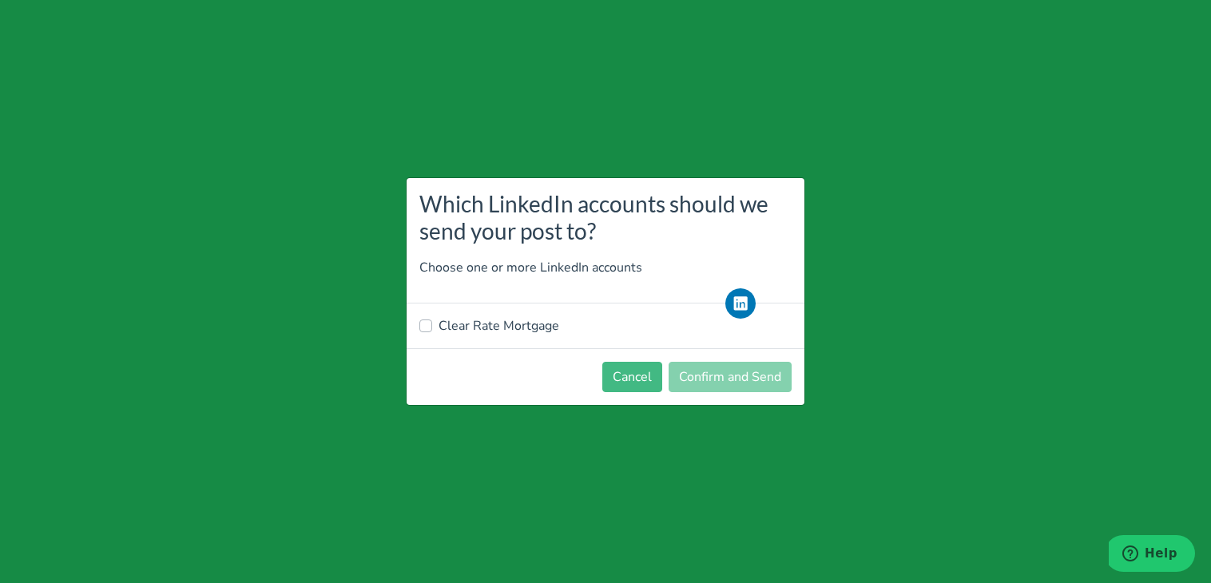
click at [482, 333] on label "Clear Rate Mortgage" at bounding box center [499, 325] width 121 height 19
click at [432, 332] on input "Clear Rate Mortgage" at bounding box center [425, 324] width 13 height 16
checkbox input "true"
click at [730, 373] on button "Confirm and Send" at bounding box center [730, 377] width 123 height 30
